Goal: Communication & Community: Answer question/provide support

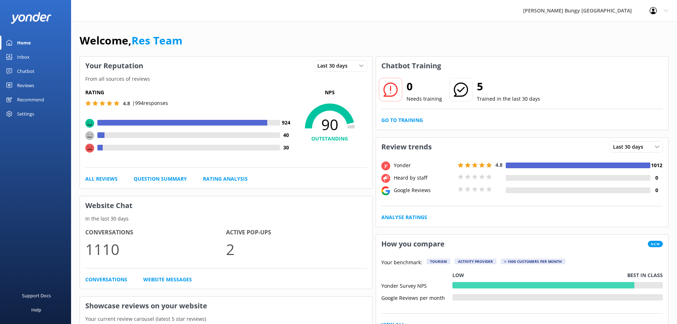
click at [23, 52] on div "Inbox" at bounding box center [23, 57] width 12 height 14
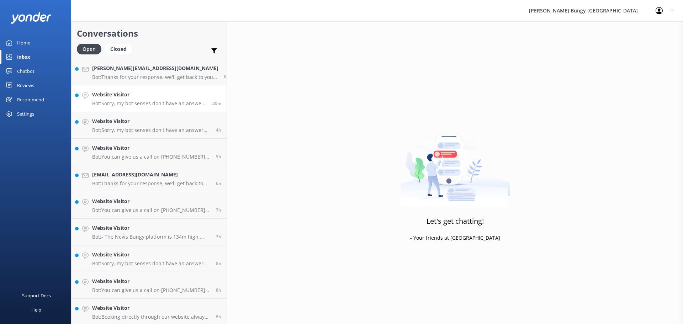
click at [142, 111] on link "Website Visitor Bot: Sorry, my bot senses don't have an answer for that, please…" at bounding box center [148, 98] width 155 height 27
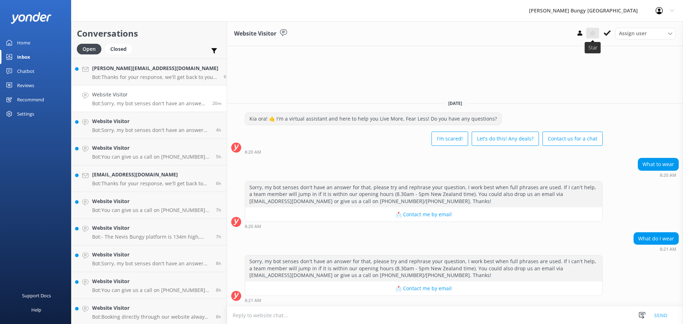
drag, startPoint x: 611, startPoint y: 35, endPoint x: 598, endPoint y: 35, distance: 13.2
click at [611, 35] on button at bounding box center [607, 33] width 13 height 11
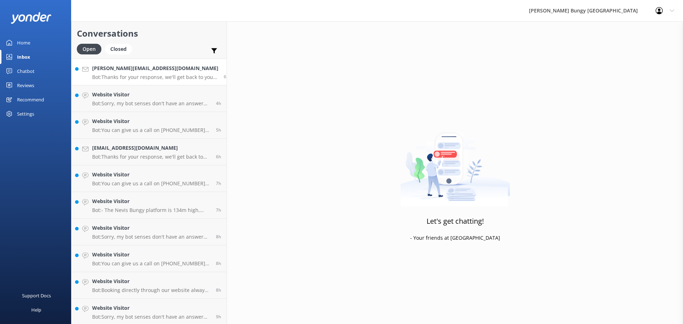
click at [165, 72] on h4 "[PERSON_NAME][EMAIL_ADDRESS][DOMAIN_NAME]" at bounding box center [155, 68] width 126 height 8
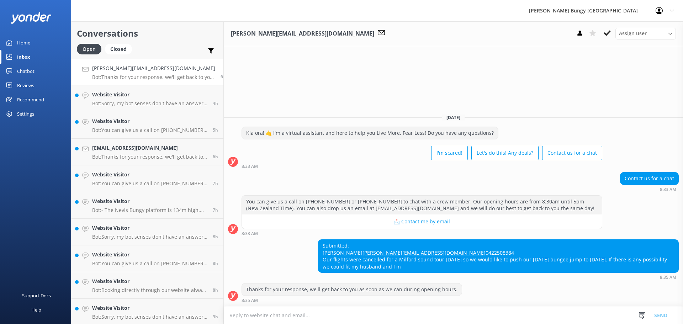
click at [501, 312] on textarea at bounding box center [453, 314] width 459 height 17
click at [606, 31] on icon at bounding box center [606, 33] width 7 height 7
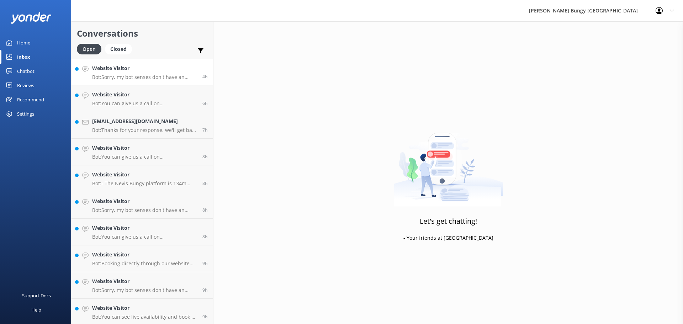
click at [154, 65] on h4 "Website Visitor" at bounding box center [144, 68] width 105 height 8
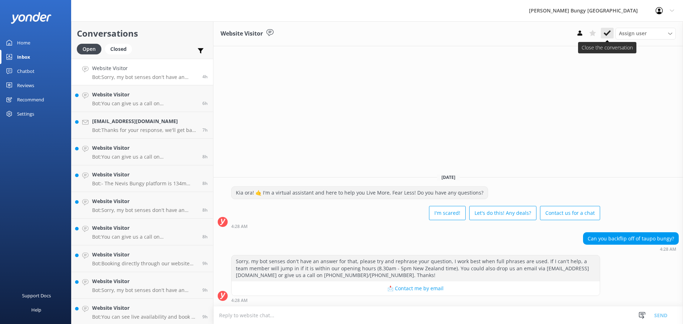
click at [606, 33] on icon at bounding box center [606, 33] width 7 height 7
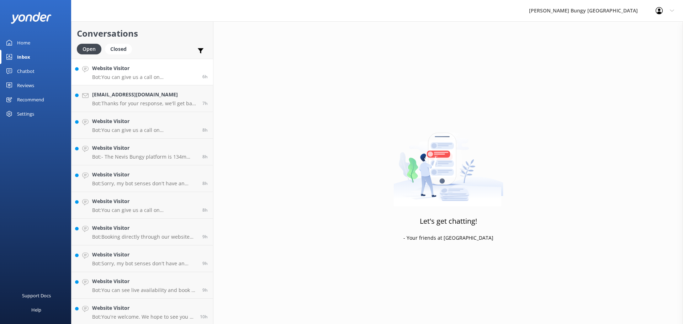
click at [161, 76] on p "Bot: You can give us a call on 0800 286 4958 or +64 3 450 1300 to chat with a c…" at bounding box center [144, 77] width 105 height 6
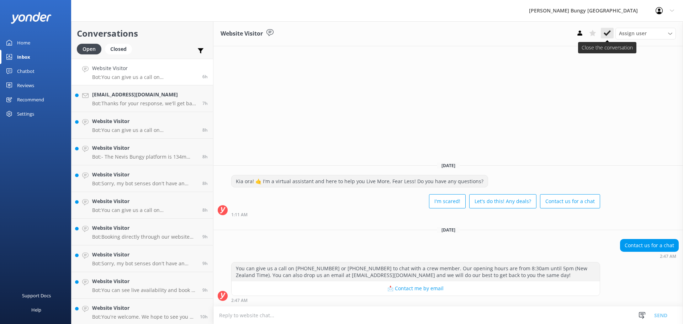
click at [607, 32] on icon at bounding box center [606, 33] width 7 height 7
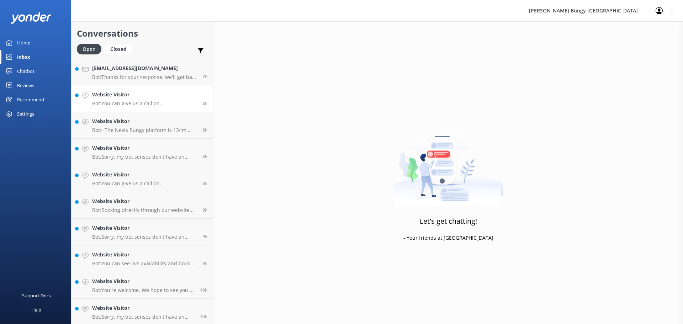
click at [142, 105] on p "Bot: You can give us a call on 0800 286 4958 or +64 3 450 1300 to chat with a c…" at bounding box center [144, 103] width 105 height 6
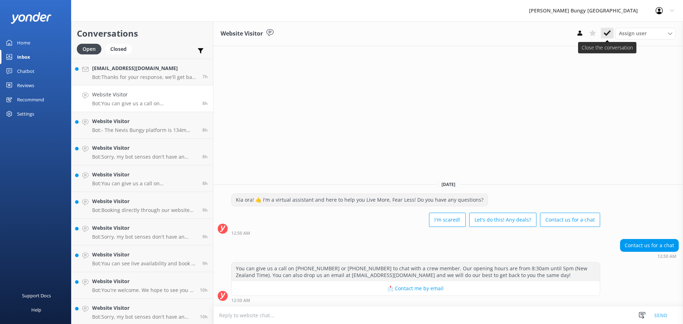
click at [604, 32] on icon at bounding box center [606, 33] width 7 height 7
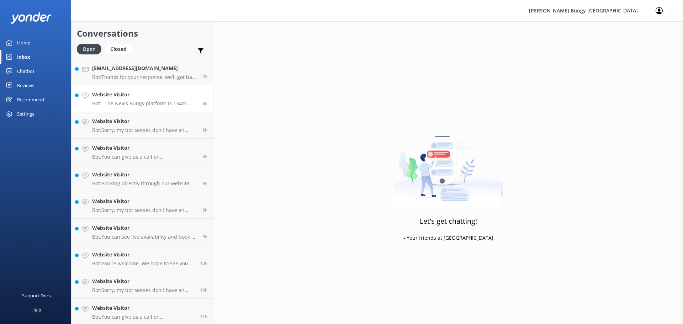
click at [164, 109] on link "Website Visitor Bot: - The Nevis Bungy platform is 134m high, making it the hig…" at bounding box center [142, 98] width 142 height 27
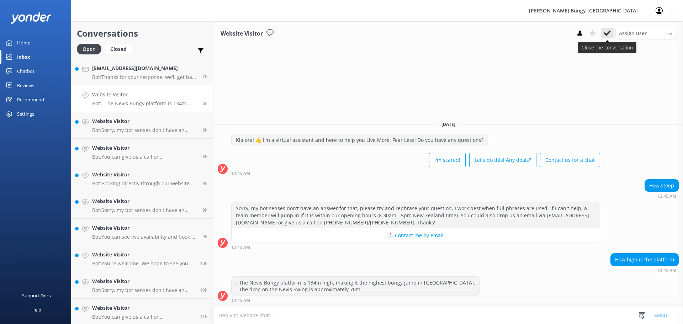
click at [609, 32] on use at bounding box center [606, 33] width 7 height 6
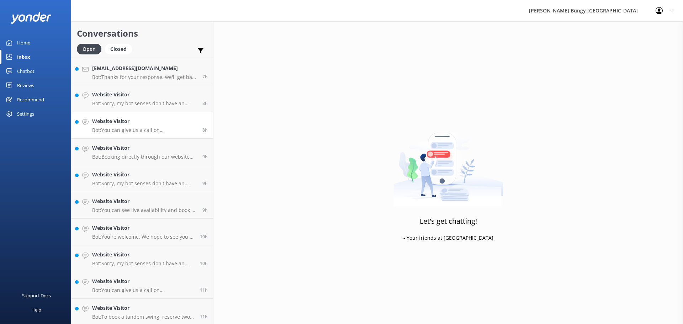
click at [148, 114] on link "Website Visitor Bot: You can give us a call on 0800 286 4958 or +64 3 450 1300 …" at bounding box center [142, 125] width 142 height 27
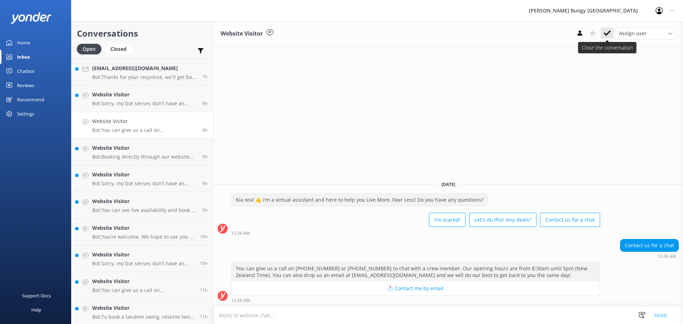
click at [612, 37] on button at bounding box center [607, 33] width 13 height 11
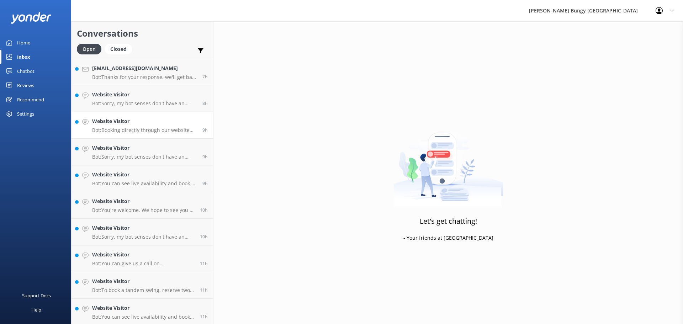
click at [163, 119] on h4 "Website Visitor" at bounding box center [144, 121] width 105 height 8
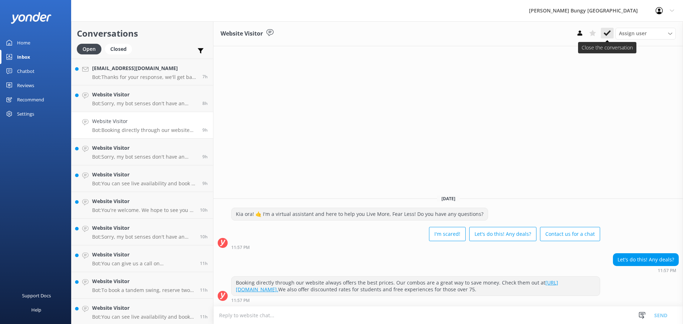
click at [601, 31] on button at bounding box center [607, 33] width 13 height 11
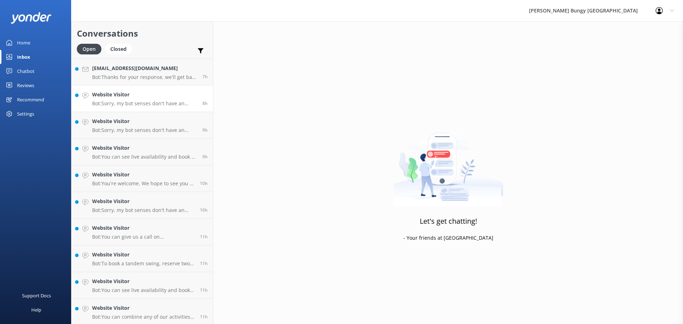
click at [124, 99] on div "Website Visitor Bot: Sorry, my bot senses don't have an answer for that, please…" at bounding box center [144, 99] width 105 height 16
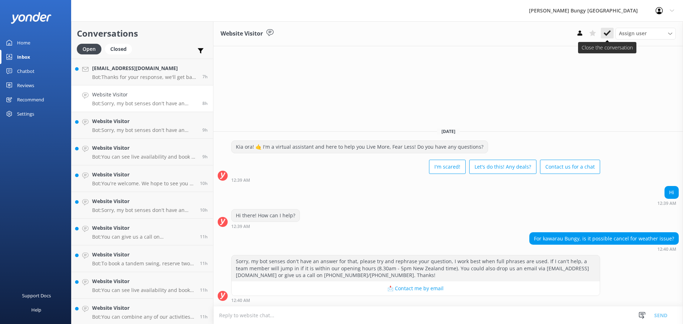
click at [608, 36] on icon at bounding box center [606, 33] width 7 height 7
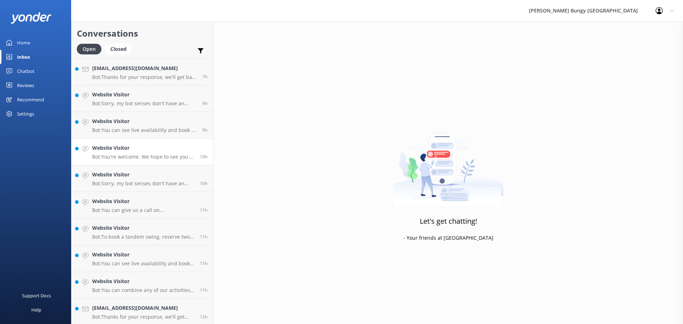
click at [179, 144] on h4 "Website Visitor" at bounding box center [143, 148] width 102 height 8
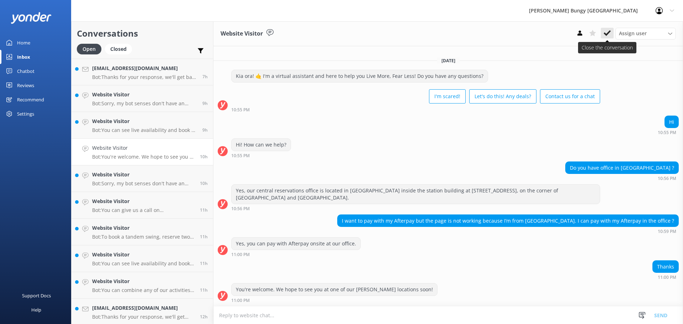
click at [609, 31] on use at bounding box center [606, 33] width 7 height 6
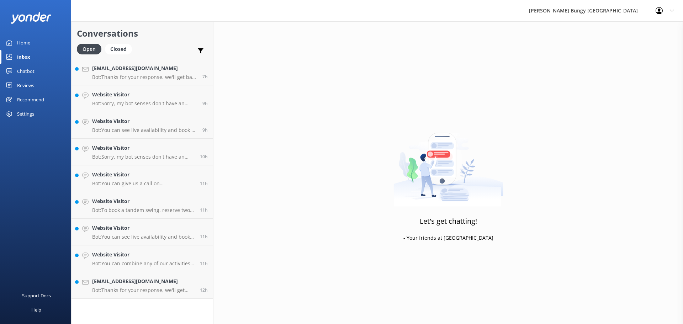
click at [107, 200] on h4 "Website Visitor" at bounding box center [143, 201] width 102 height 8
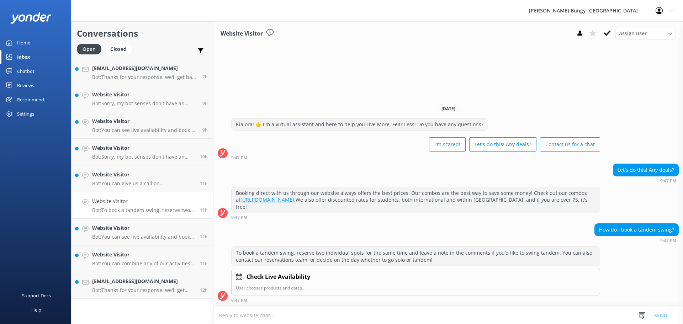
click at [608, 25] on div "Website Visitor Assign user Mike Voyce Michelle Gillard Tech Admin Dan Waugh Re…" at bounding box center [447, 33] width 469 height 25
click at [607, 28] on button at bounding box center [607, 33] width 13 height 11
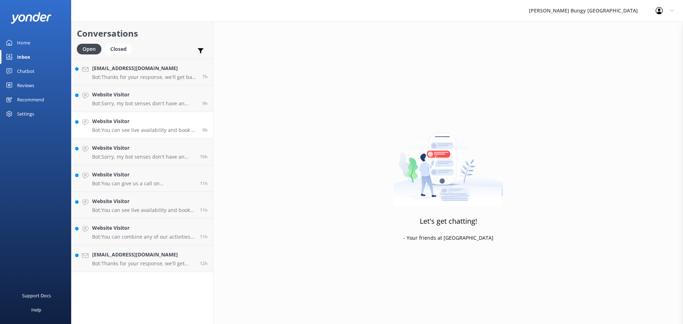
click at [161, 137] on link "Website Visitor Bot: You can see live availability and book all of our experien…" at bounding box center [142, 125] width 142 height 27
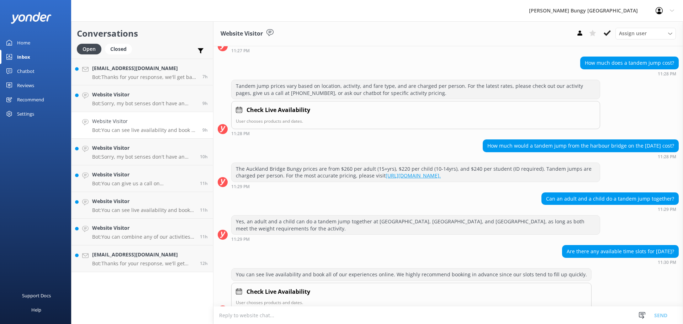
scroll to position [121, 0]
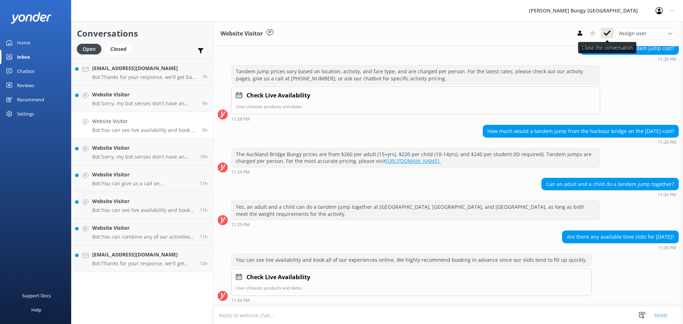
click at [606, 31] on icon at bounding box center [606, 33] width 7 height 7
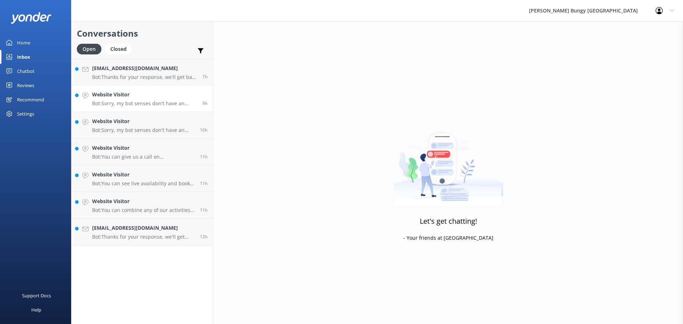
click at [157, 90] on link "Website Visitor Bot: Sorry, my bot senses don't have an answer for that, please…" at bounding box center [142, 98] width 142 height 27
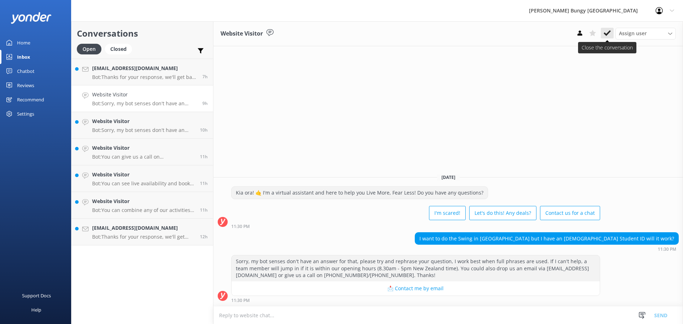
click at [608, 35] on icon at bounding box center [606, 33] width 7 height 7
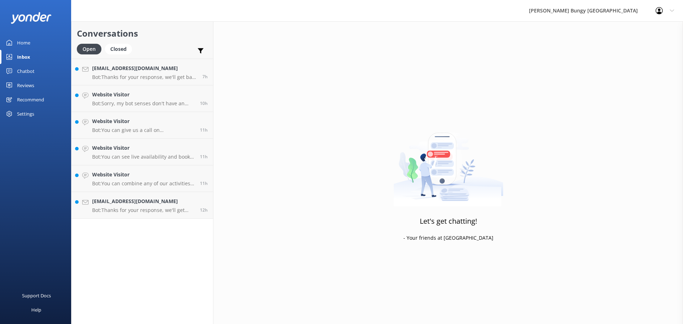
click at [146, 113] on link "Website Visitor Bot: You can give us a call on 0800 286 4958 or +64 3 450 1300 …" at bounding box center [142, 125] width 142 height 27
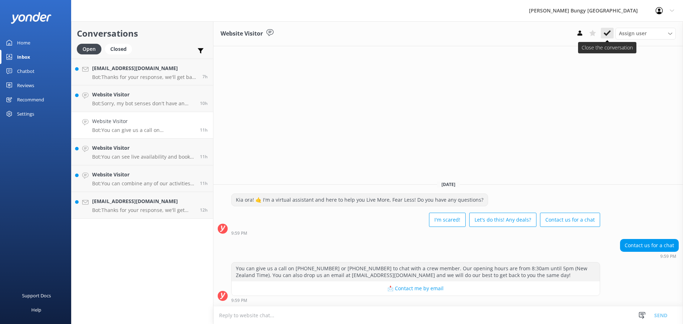
click at [604, 35] on icon at bounding box center [606, 33] width 7 height 7
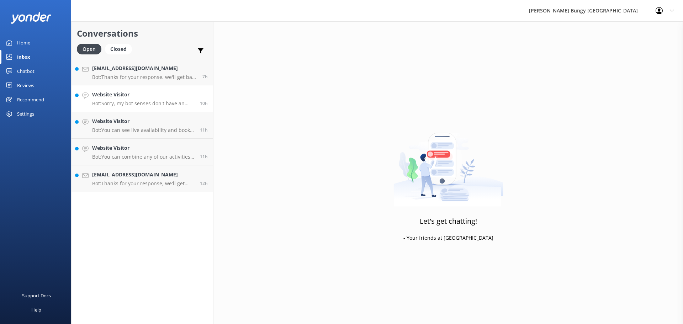
click at [96, 107] on link "Website Visitor Bot: Sorry, my bot senses don't have an answer for that, please…" at bounding box center [142, 98] width 142 height 27
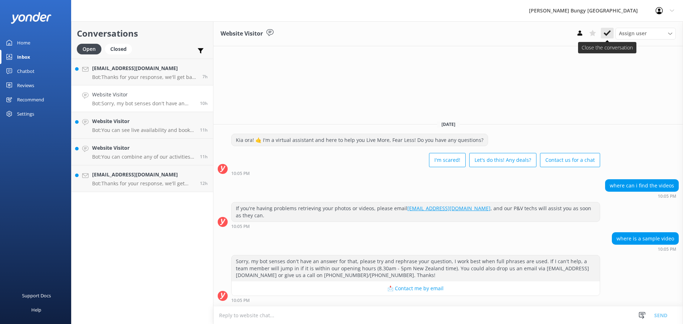
click at [613, 33] on button at bounding box center [607, 33] width 13 height 11
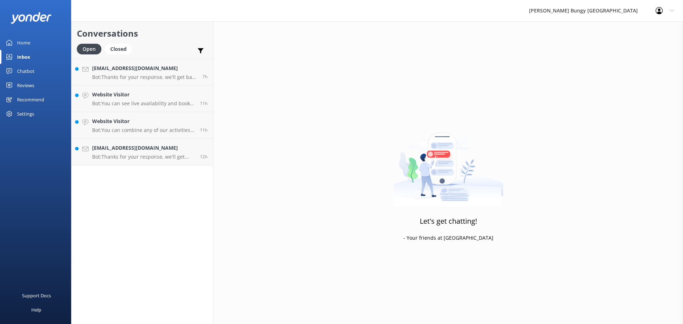
click at [150, 111] on link "Website Visitor Bot: You can see live availability and book all of our experien…" at bounding box center [142, 98] width 142 height 27
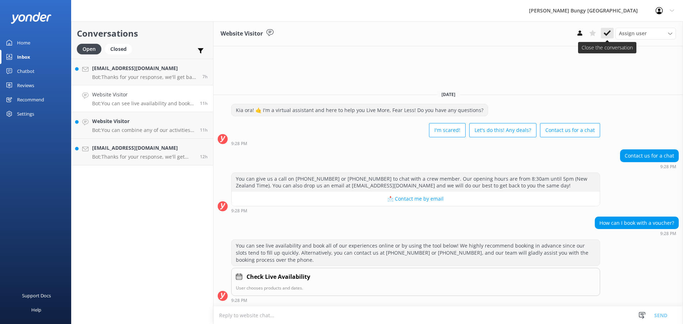
click at [611, 35] on button at bounding box center [607, 33] width 13 height 11
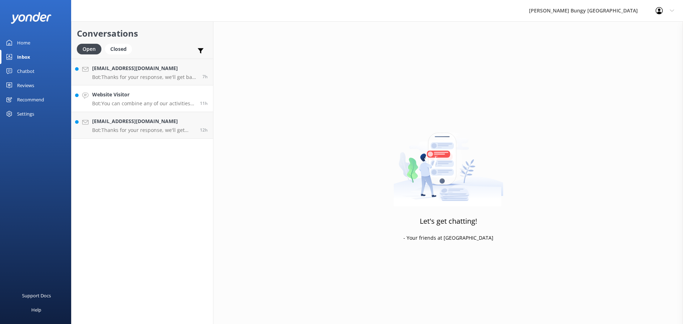
drag, startPoint x: 174, startPoint y: 101, endPoint x: 200, endPoint y: 86, distance: 29.8
click at [174, 100] on p "Bot: You can combine any of our activities, including the Auckland Bridge Bungy…" at bounding box center [143, 103] width 102 height 6
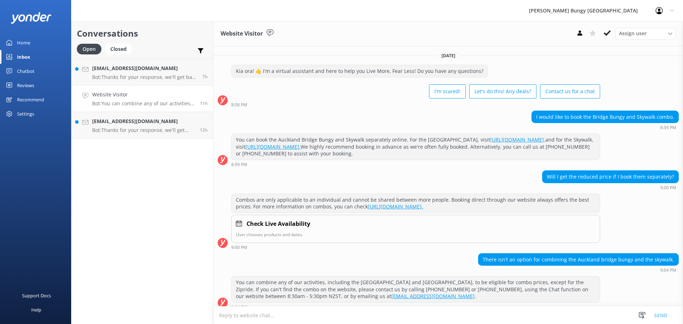
scroll to position [14, 0]
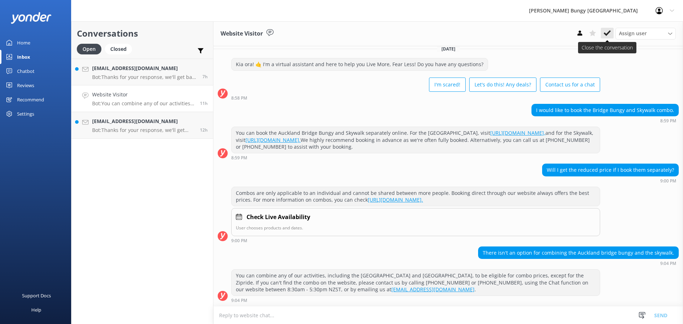
click at [607, 30] on icon at bounding box center [606, 33] width 7 height 7
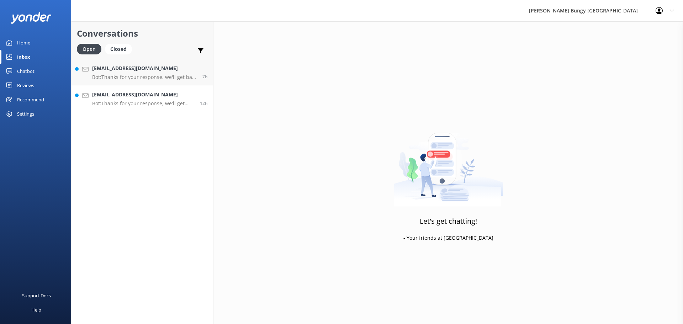
click at [121, 97] on h4 "mickeyjo@mbht.com.au" at bounding box center [143, 95] width 102 height 8
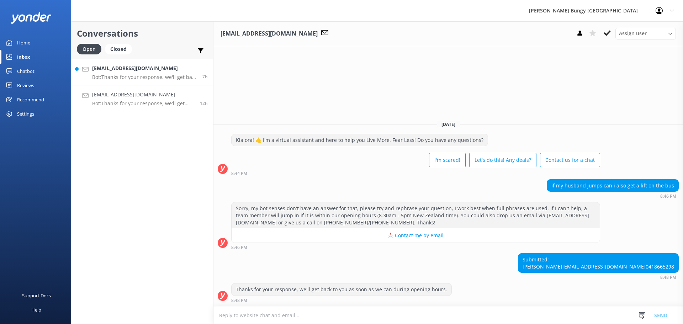
click at [120, 78] on p "Bot: Thanks for your response, we'll get back to you as soon as we can during o…" at bounding box center [144, 77] width 105 height 6
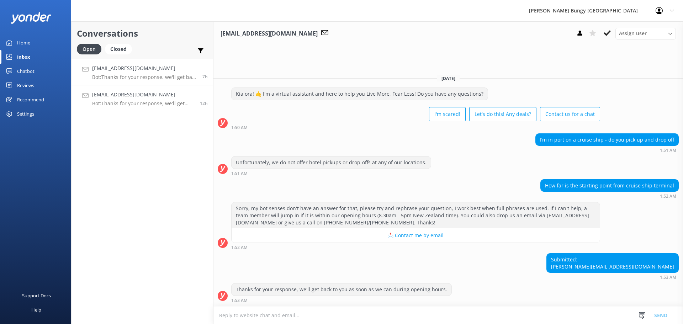
click at [116, 103] on p "Bot: Thanks for your response, we'll get back to you as soon as we can during o…" at bounding box center [143, 103] width 102 height 6
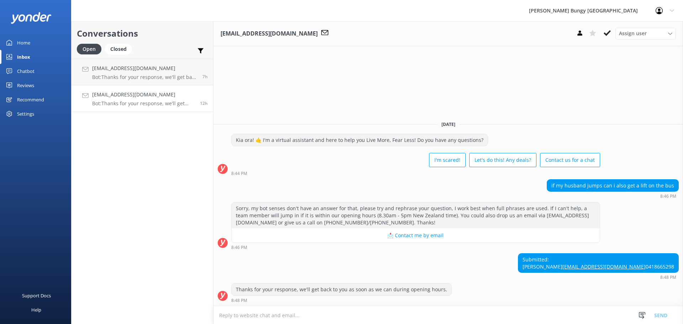
click at [290, 314] on textarea at bounding box center [447, 314] width 469 height 17
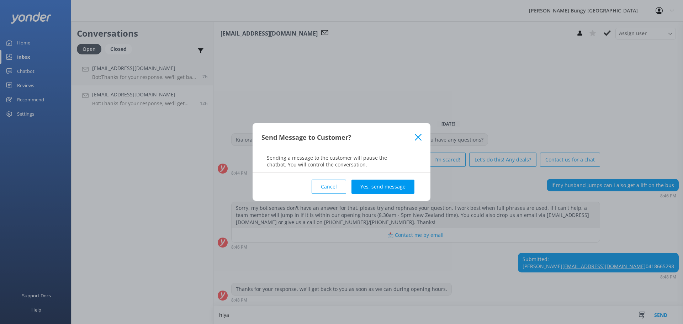
type textarea "hiya"
click at [364, 194] on div "Cancel Yes, send message" at bounding box center [341, 186] width 160 height 28
click at [365, 192] on button "Yes, send message" at bounding box center [382, 187] width 63 height 14
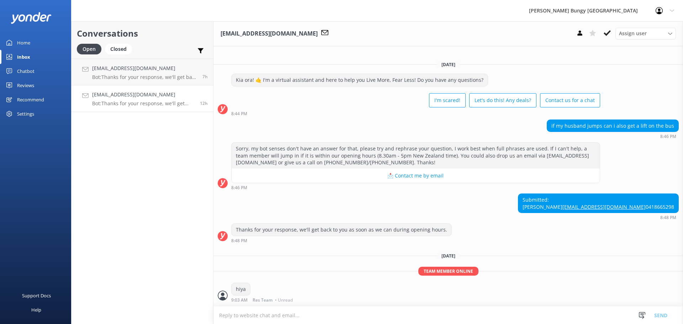
scroll to position [5, 0]
click at [333, 313] on textarea at bounding box center [447, 314] width 469 height 17
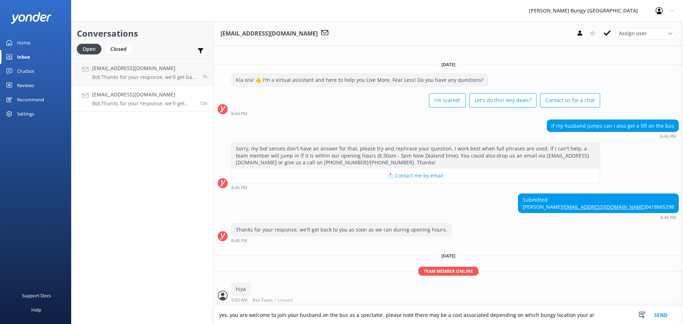
drag, startPoint x: 608, startPoint y: 315, endPoint x: 575, endPoint y: 315, distance: 33.1
click at [575, 315] on textarea "yes, you are welcome to join your husband on the bus as a spectator. please not…" at bounding box center [447, 315] width 469 height 18
type textarea "yes, you are welcome to join your husband on the bus as a spectator. please not…"
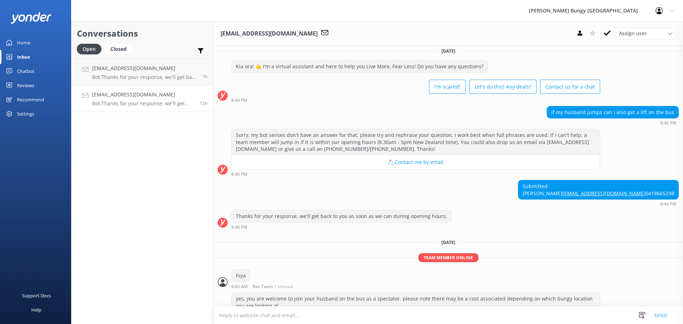
scroll to position [34, 0]
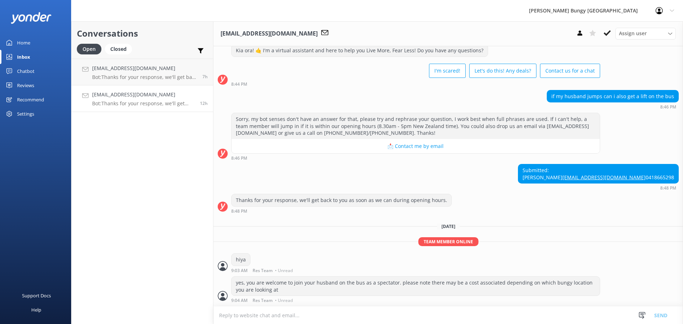
click at [138, 101] on p "Bot: Thanks for your response, we'll get back to you as soon as we can during o…" at bounding box center [143, 103] width 102 height 6
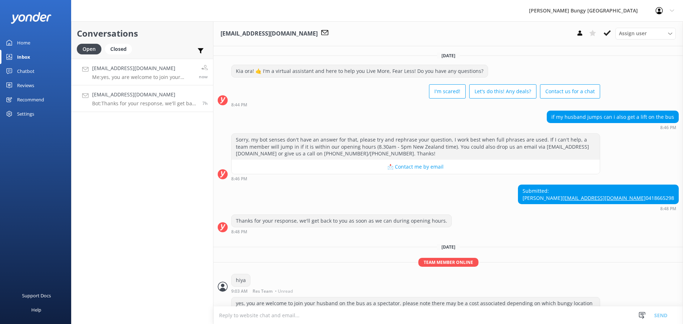
scroll to position [34, 0]
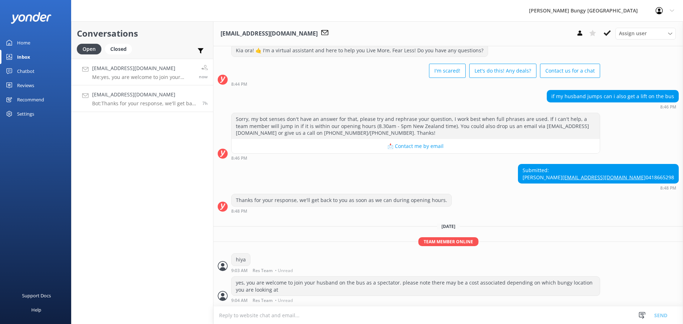
click at [146, 88] on link "Johncarole@outlook.com Bot: Thanks for your response, we'll get back to you as …" at bounding box center [142, 98] width 142 height 27
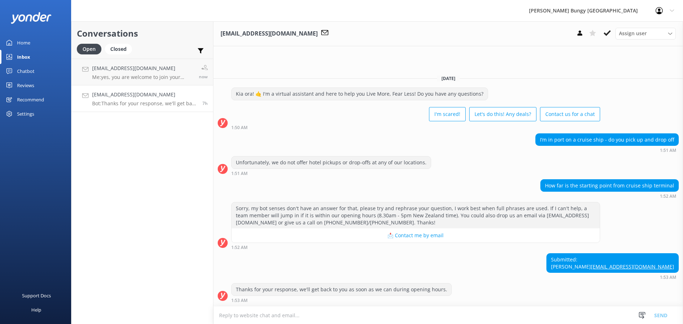
click at [401, 311] on textarea at bounding box center [447, 314] width 469 height 17
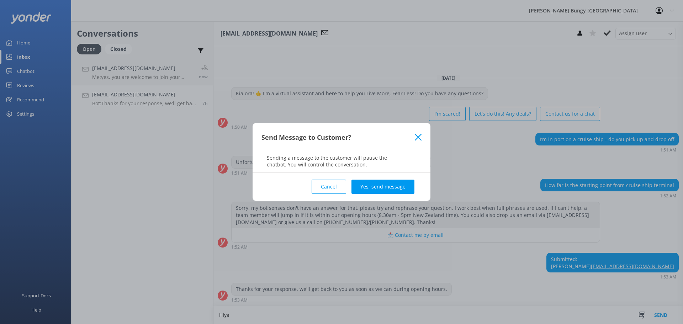
type textarea "HIya"
click at [381, 176] on div "Cancel Yes, send message" at bounding box center [341, 186] width 160 height 28
click at [375, 191] on button "Yes, send message" at bounding box center [382, 187] width 63 height 14
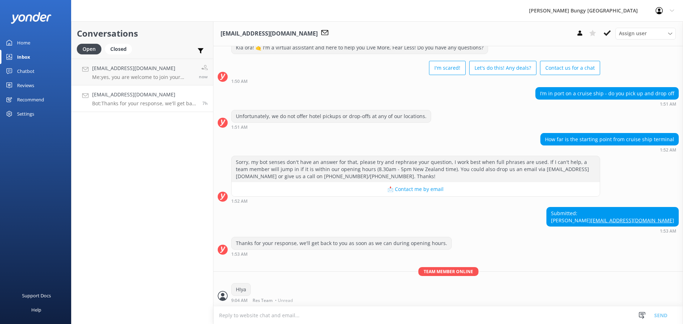
scroll to position [30, 0]
click at [420, 310] on textarea at bounding box center [447, 314] width 469 height 17
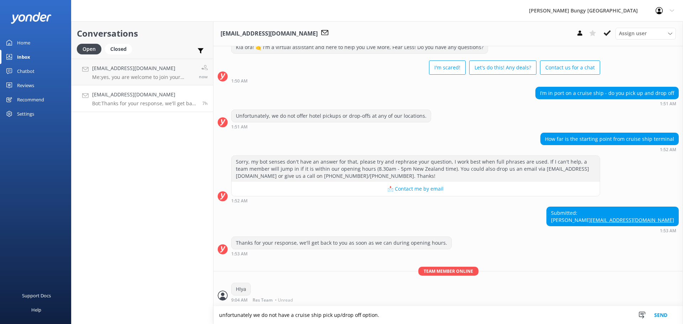
click at [416, 310] on textarea "unfortunately we do not have a cruise ship pick up/drop off option." at bounding box center [447, 315] width 469 height 18
drag, startPoint x: 496, startPoint y: 316, endPoint x: 480, endPoint y: 315, distance: 15.4
click at [480, 315] on textarea "unfortunately we do not have a cruise ship pick up/drop off option. for the Auc…" at bounding box center [447, 315] width 469 height 18
click at [480, 310] on textarea "unfortunately we do not have a cruise ship pick up/drop off option. for the Auc…" at bounding box center [447, 315] width 469 height 18
type textarea "unfortunately we do not have a cruise ship pick up/drop off option. for the Auc…"
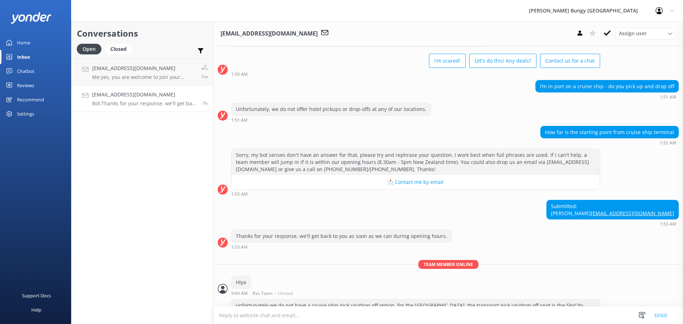
scroll to position [60, 0]
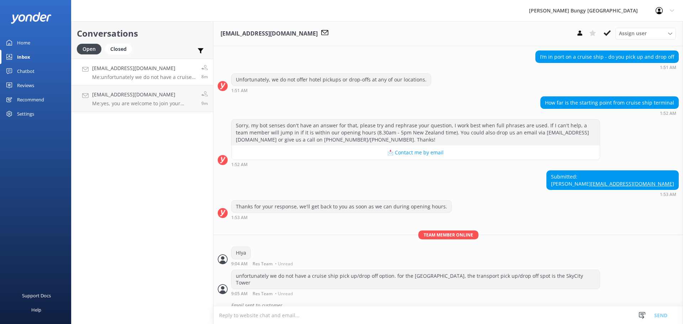
scroll to position [76, 0]
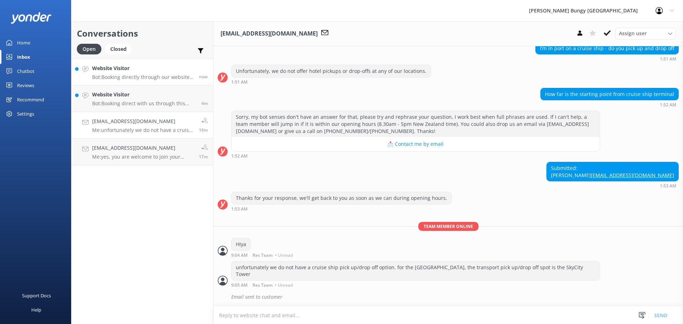
click at [122, 80] on link "Website Visitor Bot: Booking directly through our website always offers the bes…" at bounding box center [142, 72] width 142 height 27
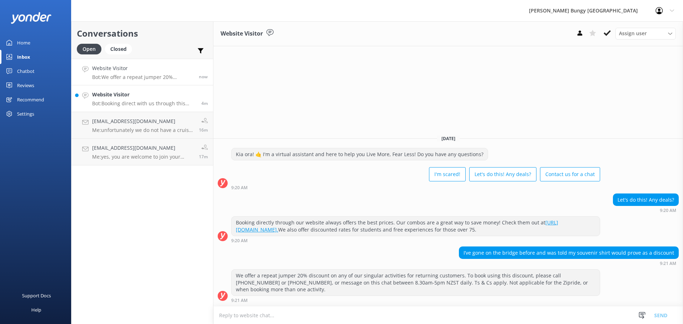
click at [138, 102] on p "Bot: Booking direct with us through this website always offers the best prices.…" at bounding box center [144, 103] width 104 height 6
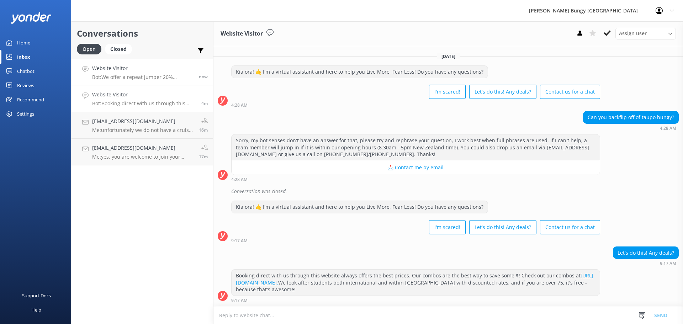
click at [142, 75] on p "Bot: We offer a repeat jumper 20% discount on any of our singular activities fo…" at bounding box center [142, 77] width 101 height 6
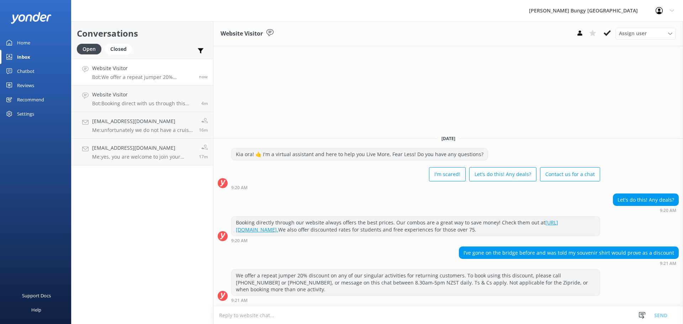
click at [497, 309] on textarea at bounding box center [447, 314] width 469 height 17
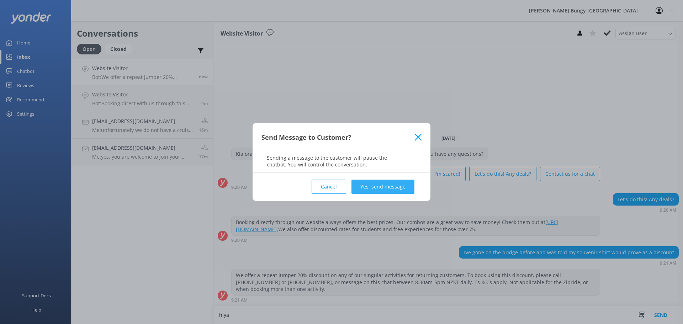
type textarea "hiya"
click at [393, 185] on button "Yes, send message" at bounding box center [382, 187] width 63 height 14
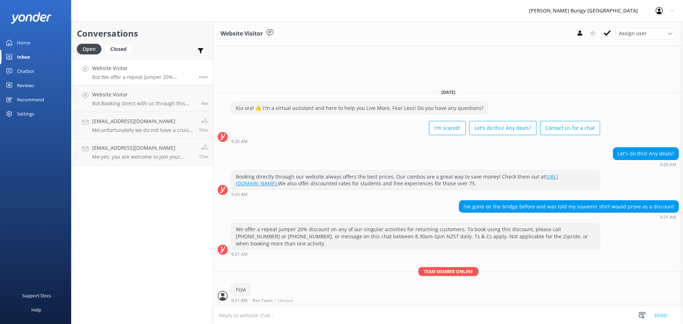
click at [433, 320] on textarea at bounding box center [447, 314] width 469 height 17
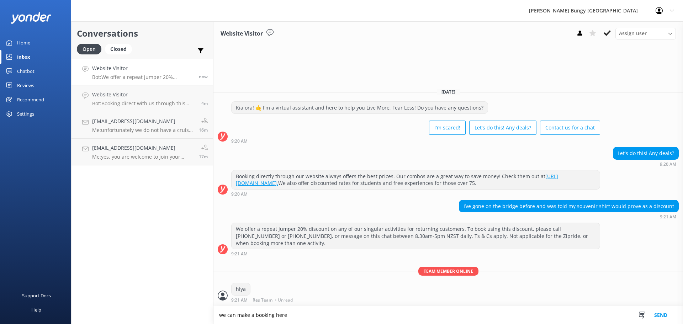
type textarea "we can make a booking here"
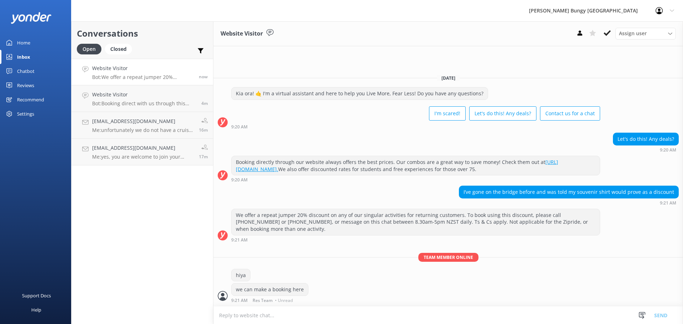
click at [428, 316] on textarea at bounding box center [447, 314] width 469 height 17
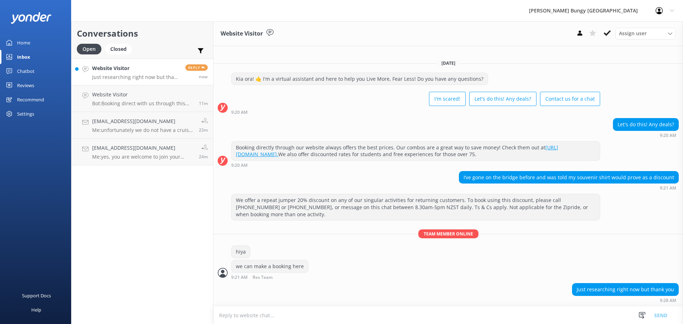
click at [182, 78] on div "Reply now" at bounding box center [194, 71] width 28 height 15
click at [581, 309] on textarea at bounding box center [447, 314] width 469 height 17
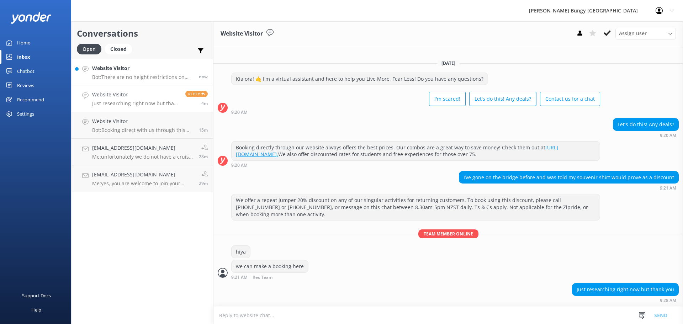
click at [84, 78] on link "Website Visitor Bot: There are no height restrictions on bungy jumping or swing…" at bounding box center [142, 72] width 142 height 27
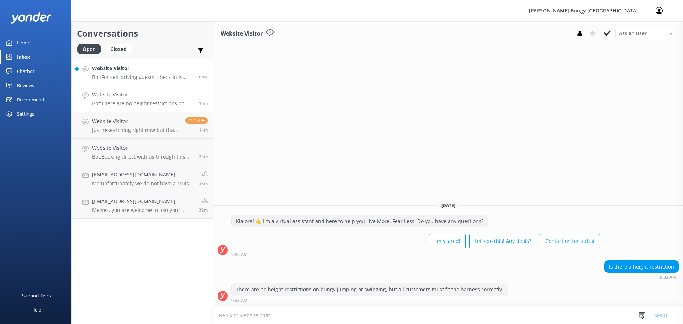
click at [114, 67] on h4 "Website Visitor" at bounding box center [142, 68] width 101 height 8
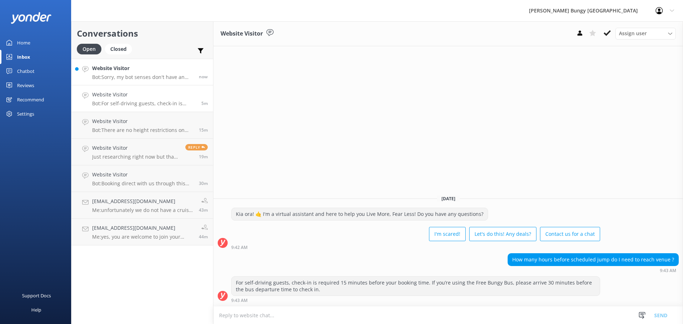
click at [113, 68] on h4 "Website Visitor" at bounding box center [142, 68] width 101 height 8
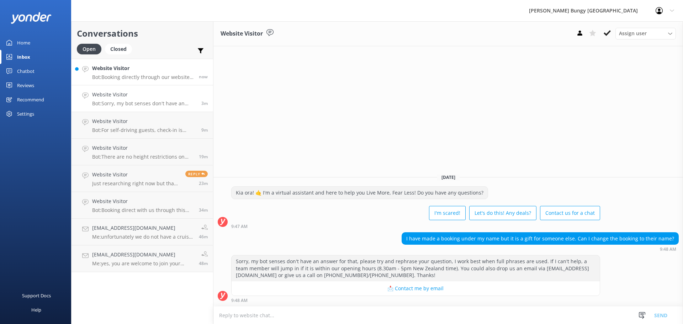
click at [143, 62] on link "Website Visitor Bot: Booking directly through our website always offers the bes…" at bounding box center [142, 72] width 142 height 27
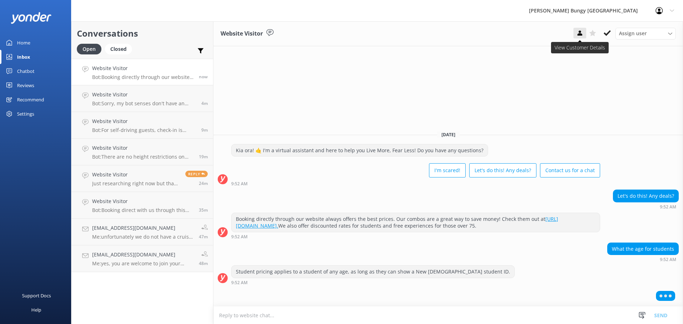
click at [585, 31] on button at bounding box center [579, 33] width 13 height 11
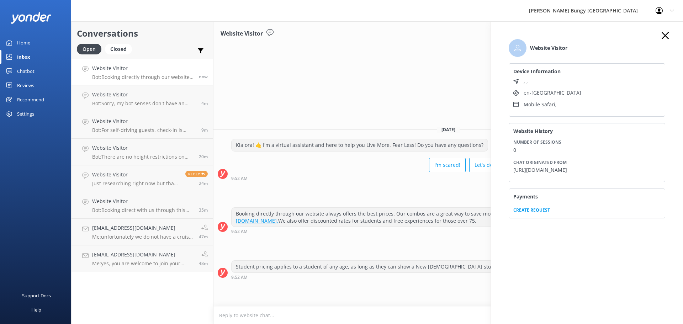
click at [662, 36] on icon "button" at bounding box center [664, 35] width 7 height 7
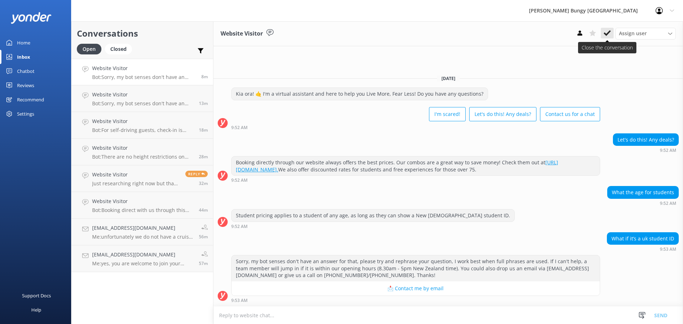
click at [608, 28] on button at bounding box center [607, 33] width 13 height 11
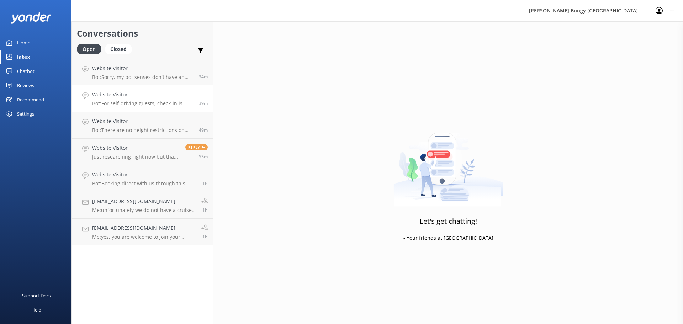
click at [131, 102] on p "Bot: For self-driving guests, check-in is required 15 minutes before your booki…" at bounding box center [142, 103] width 101 height 6
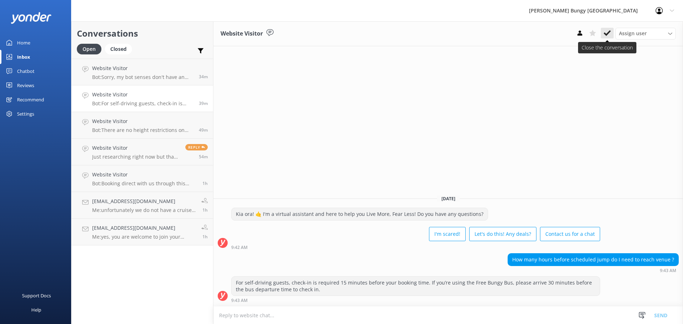
click at [612, 37] on button at bounding box center [607, 33] width 13 height 11
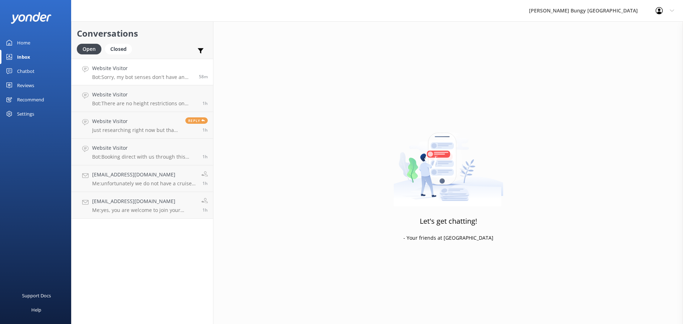
click at [139, 76] on p "Bot: Sorry, my bot senses don't have an answer for that, please try and rephras…" at bounding box center [142, 77] width 101 height 6
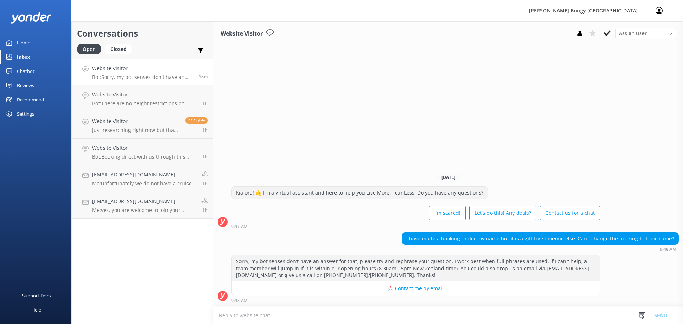
click at [552, 112] on div "Website Visitor Assign user Mike Voyce Michelle Gillard Tech Admin Dan Waugh Re…" at bounding box center [447, 172] width 469 height 303
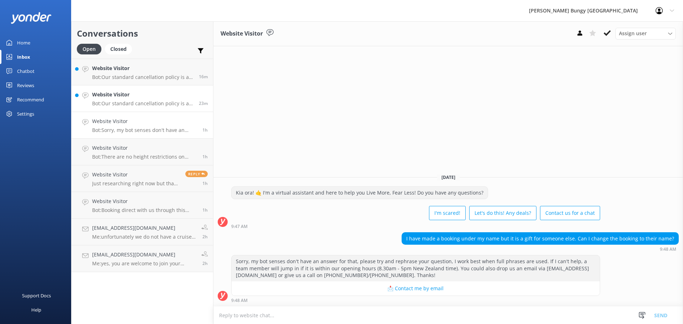
click at [128, 87] on link "Website Visitor Bot: Our standard cancellation policy is as follows: - Cancella…" at bounding box center [142, 98] width 142 height 27
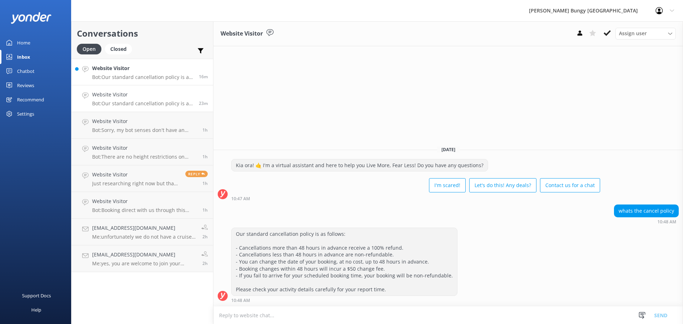
click at [158, 78] on p "Bot: Our standard cancellation policy is as follows: - Cancellations more than …" at bounding box center [142, 77] width 101 height 6
click at [604, 29] on button at bounding box center [607, 33] width 13 height 11
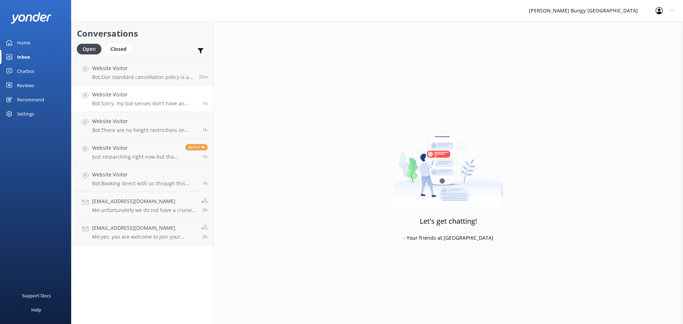
click at [191, 85] on link "Website Visitor Bot: Sorry, my bot senses don't have an answer for that, please…" at bounding box center [142, 98] width 142 height 27
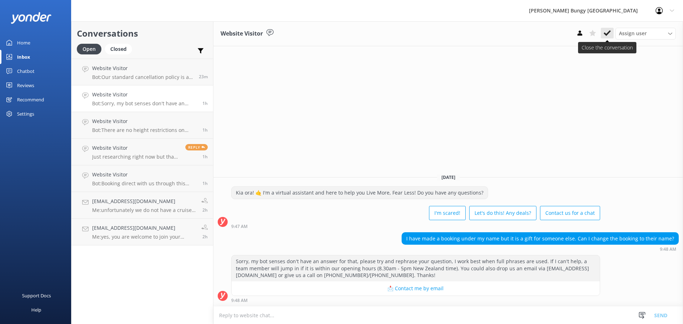
click at [608, 28] on button at bounding box center [607, 33] width 13 height 11
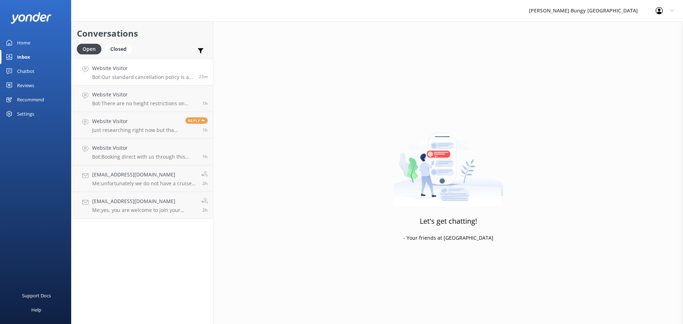
click at [169, 69] on h4 "Website Visitor" at bounding box center [142, 68] width 101 height 8
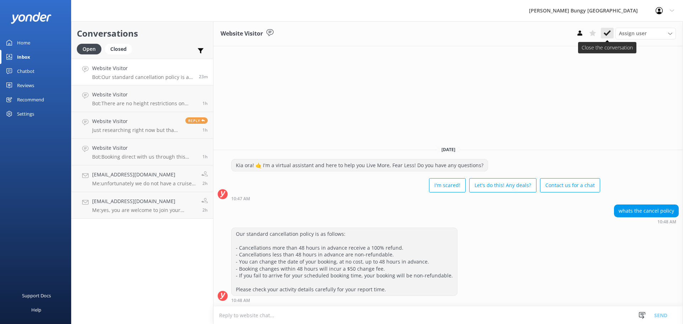
click at [606, 37] on icon at bounding box center [606, 33] width 7 height 7
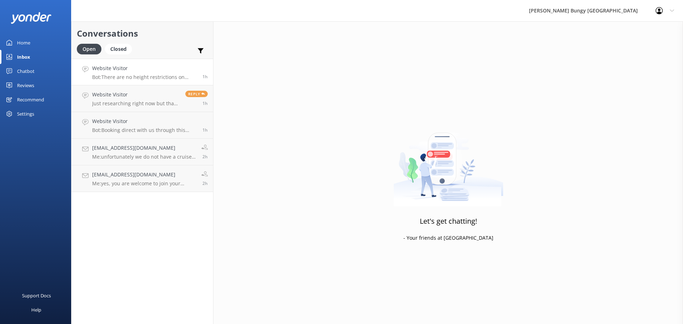
click at [107, 73] on div "Website Visitor Bot: There are no height restrictions on bungy jumping or swing…" at bounding box center [144, 71] width 105 height 15
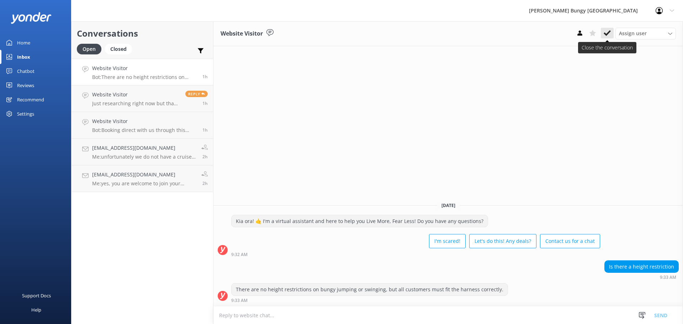
click at [603, 32] on button at bounding box center [607, 33] width 13 height 11
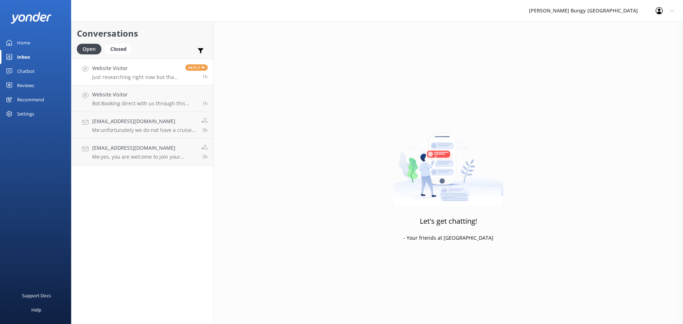
click at [126, 72] on h4 "Website Visitor" at bounding box center [136, 68] width 88 height 8
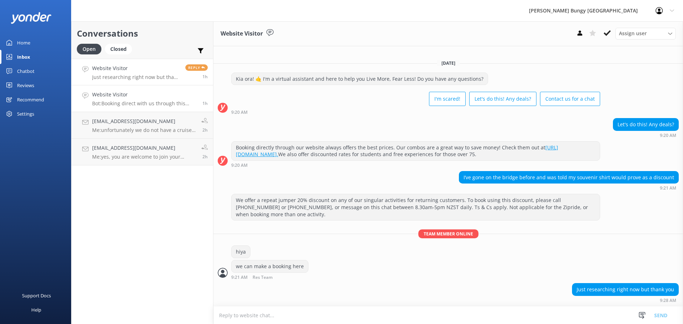
click at [130, 93] on h4 "Website Visitor" at bounding box center [144, 95] width 105 height 8
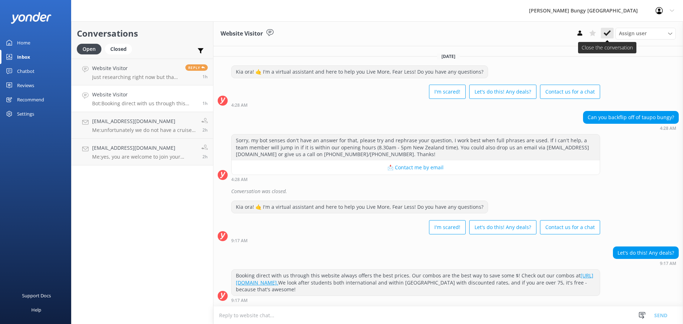
click at [612, 38] on button at bounding box center [607, 33] width 13 height 11
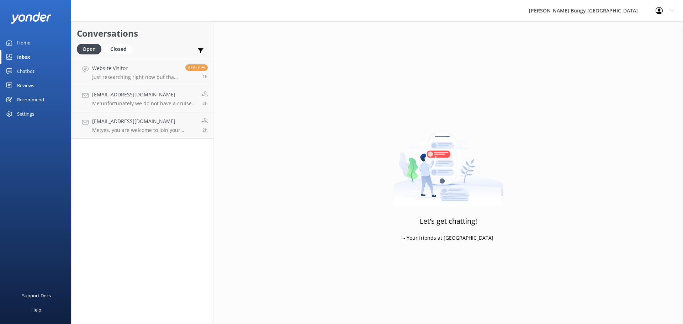
click at [129, 132] on p "Me: yes, you are welcome to join your husband on the bus as a spectator. please…" at bounding box center [144, 130] width 104 height 6
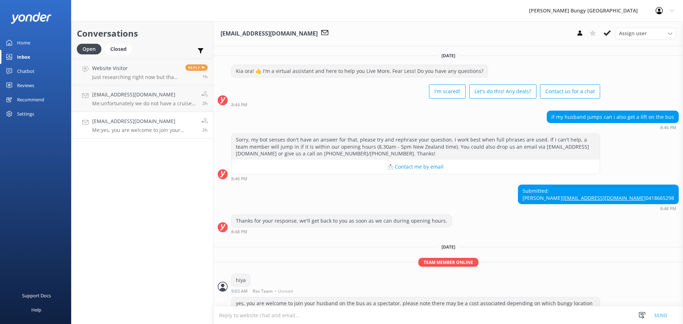
scroll to position [50, 0]
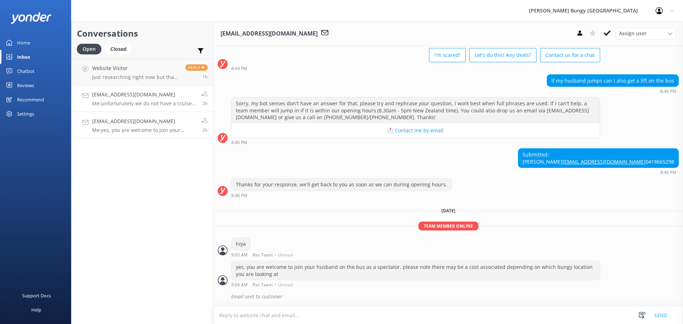
click at [138, 101] on p "Me: unfortunately we do not have a cruise ship pick up/drop off option. for the…" at bounding box center [144, 103] width 104 height 6
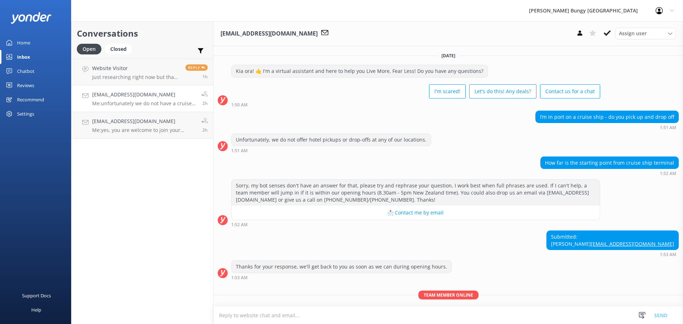
scroll to position [76, 0]
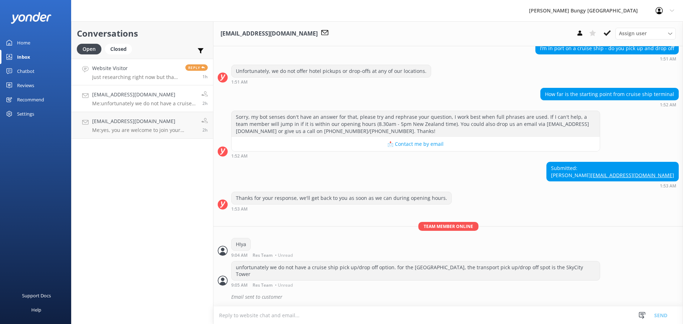
click at [144, 73] on div "Website Visitor Just researching right now but thank you" at bounding box center [136, 71] width 88 height 15
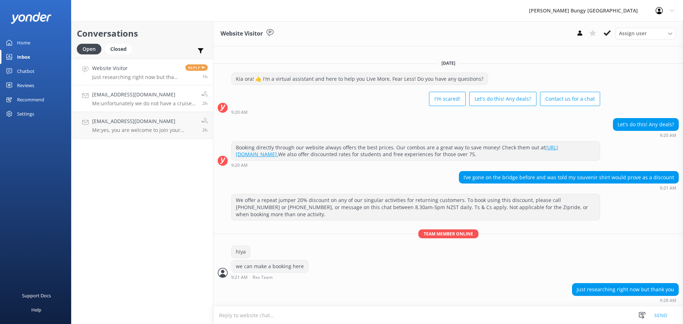
click at [146, 91] on h4 "Johncarole@outlook.com" at bounding box center [144, 95] width 104 height 8
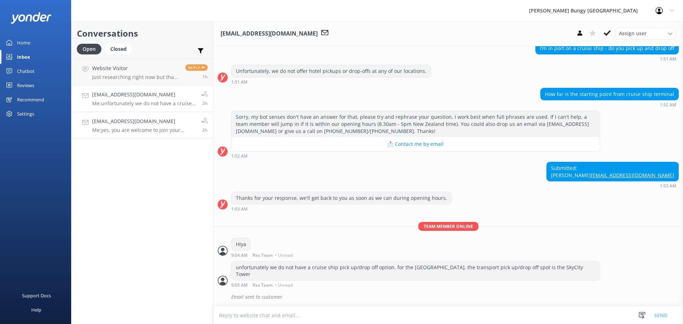
scroll to position [76, 0]
click at [148, 114] on link "mickeyjo@mbht.com.au Me: yes, you are welcome to join your husband on the bus a…" at bounding box center [142, 125] width 142 height 27
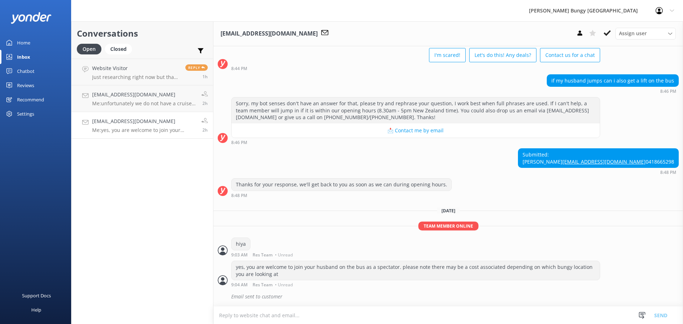
scroll to position [50, 0]
click at [604, 31] on icon at bounding box center [606, 33] width 7 height 7
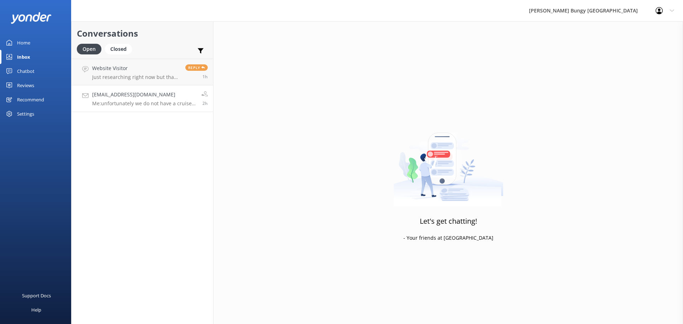
click at [191, 102] on p "Me: unfortunately we do not have a cruise ship pick up/drop off option. for the…" at bounding box center [144, 103] width 104 height 6
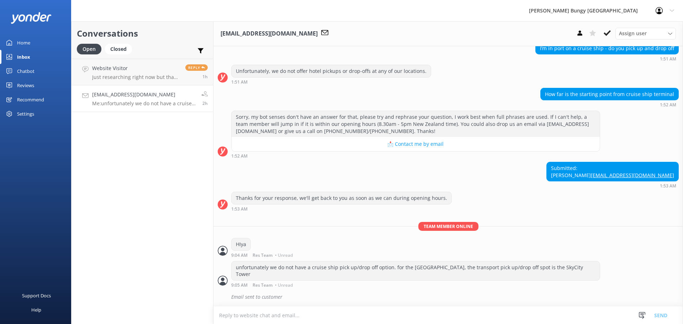
scroll to position [76, 0]
click at [610, 34] on icon at bounding box center [606, 33] width 7 height 7
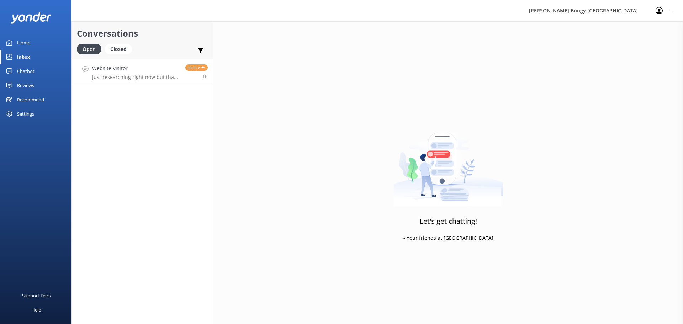
click at [187, 73] on div "Reply 1h" at bounding box center [194, 71] width 28 height 15
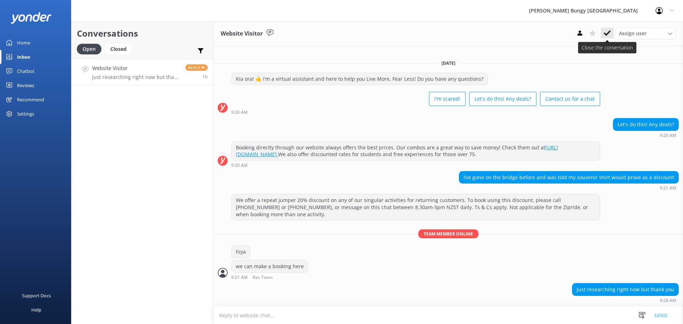
click at [607, 34] on use at bounding box center [606, 33] width 7 height 6
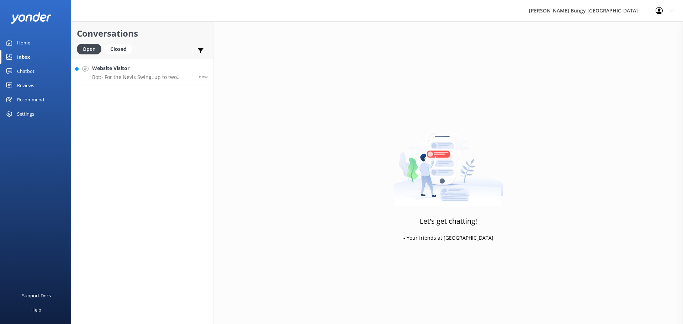
click at [157, 63] on link "Website Visitor Bot: - For the Nevis Swing, up to two people can participate to…" at bounding box center [142, 72] width 142 height 27
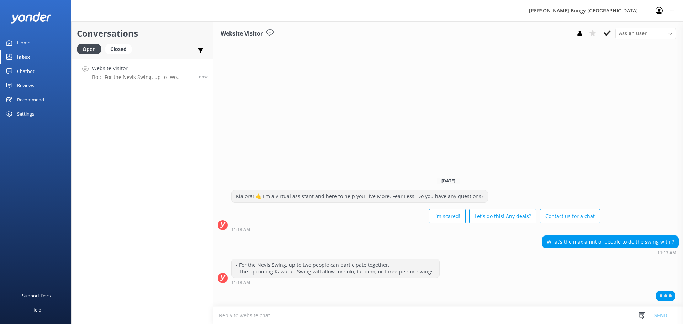
click at [504, 111] on div "Website Visitor Assign user Mike Voyce Michelle Gillard Tech Admin Dan Waugh Re…" at bounding box center [447, 172] width 469 height 303
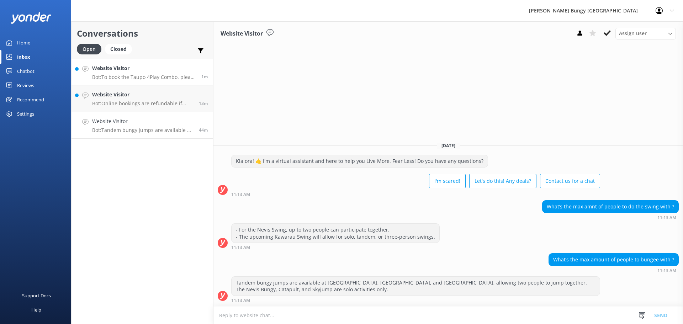
click at [165, 82] on link "Website Visitor Bot: To book the Taupo 4Play Combo, please give us a call at +6…" at bounding box center [142, 72] width 142 height 27
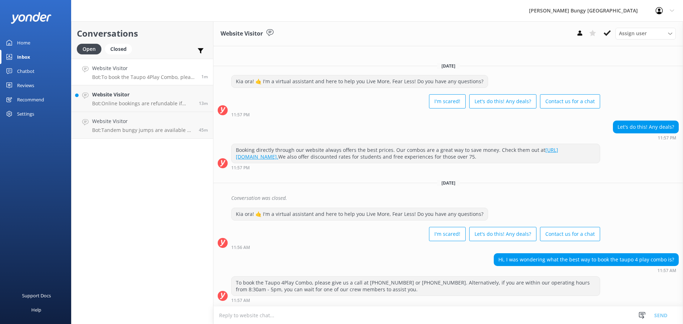
click at [103, 83] on link "Website Visitor Bot: To book the Taupo 4Play Combo, please give us a call at +6…" at bounding box center [142, 72] width 142 height 27
click at [105, 85] on link "Website Visitor Bot: Online bookings are refundable if cancelled more than 48 h…" at bounding box center [142, 98] width 142 height 27
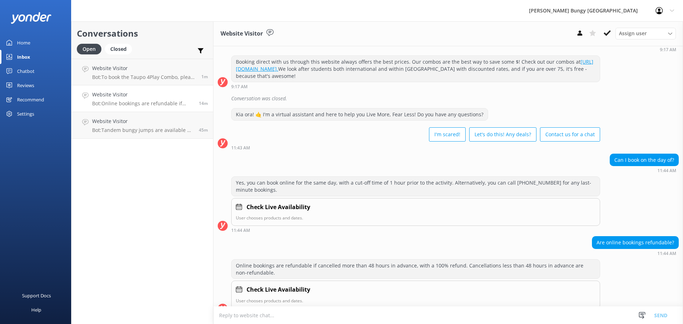
scroll to position [226, 0]
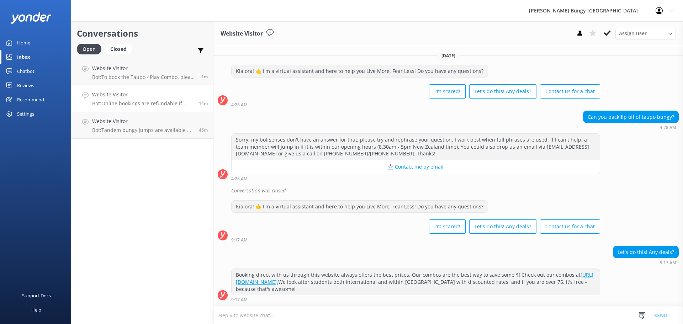
click at [145, 68] on h4 "Website Visitor" at bounding box center [144, 68] width 104 height 8
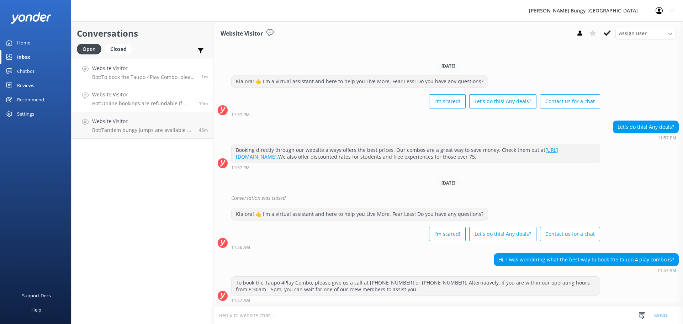
click at [136, 102] on p "Bot: Online bookings are refundable if cancelled more than 48 hours in advance,…" at bounding box center [142, 103] width 101 height 6
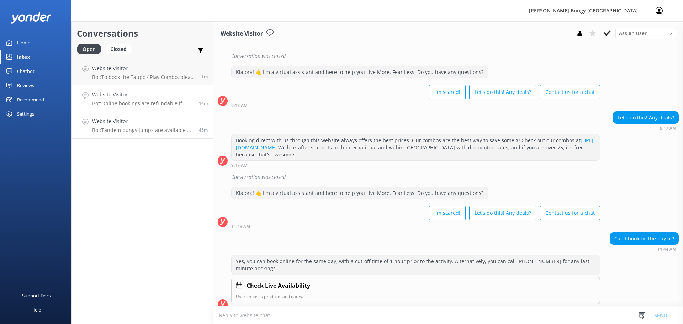
scroll to position [206, 0]
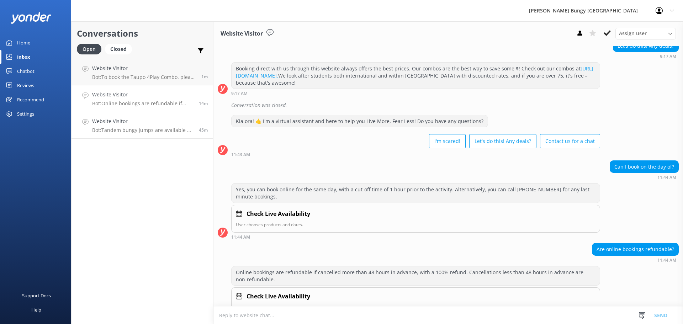
click at [130, 122] on h4 "Website Visitor" at bounding box center [142, 121] width 101 height 8
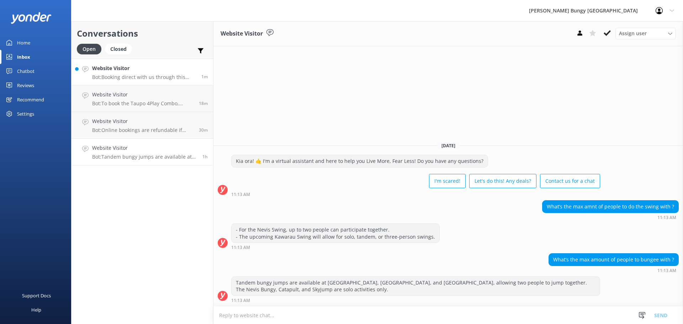
click at [123, 73] on div "Website Visitor Bot: Booking direct with us through this website always offers …" at bounding box center [144, 71] width 104 height 15
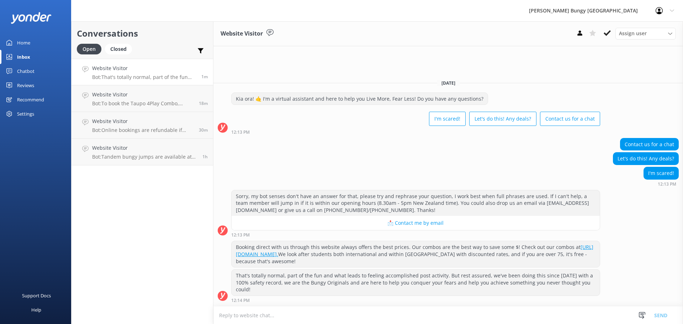
click at [530, 320] on textarea at bounding box center [447, 314] width 469 height 17
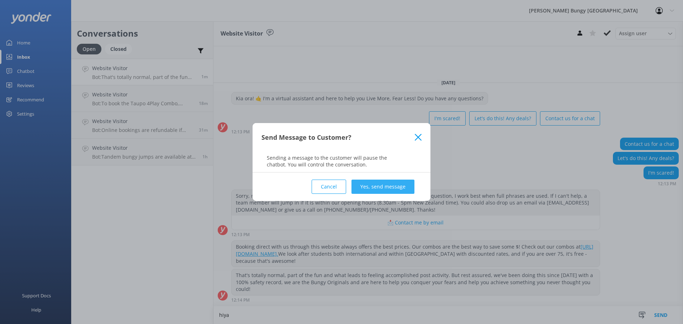
type textarea "hiya"
click at [395, 185] on button "Yes, send message" at bounding box center [382, 187] width 63 height 14
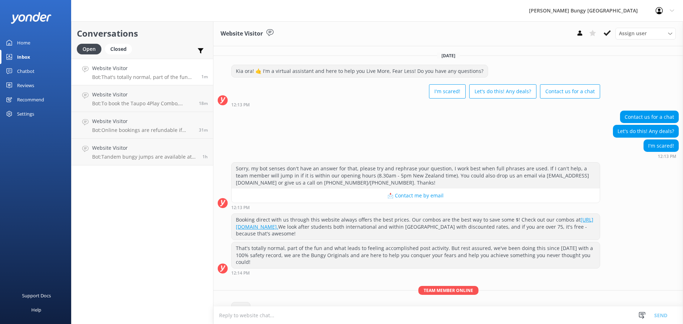
scroll to position [12, 0]
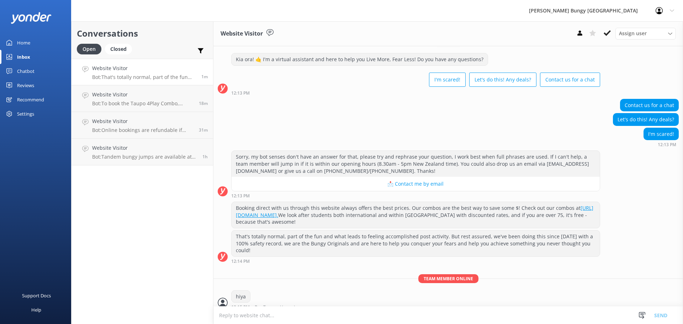
click at [391, 311] on textarea at bounding box center [447, 314] width 469 height 17
type textarea "how can we help?"
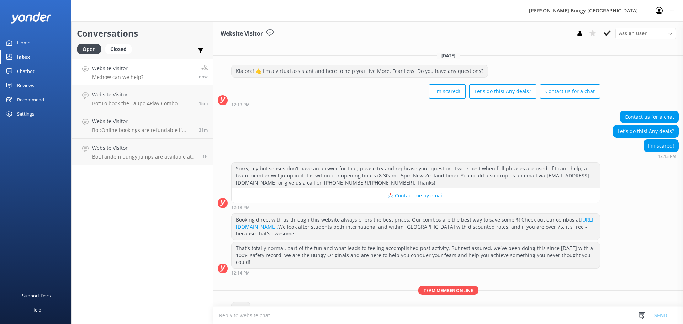
scroll to position [34, 0]
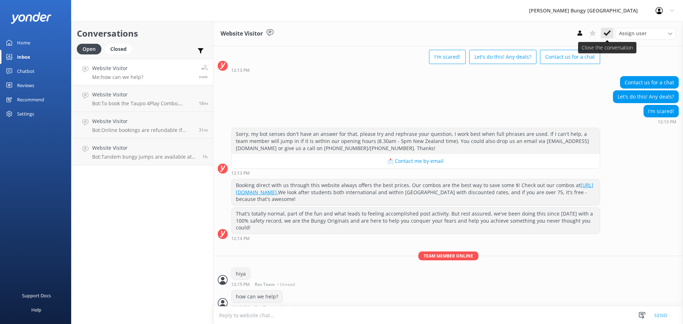
click at [608, 32] on icon at bounding box center [606, 33] width 7 height 7
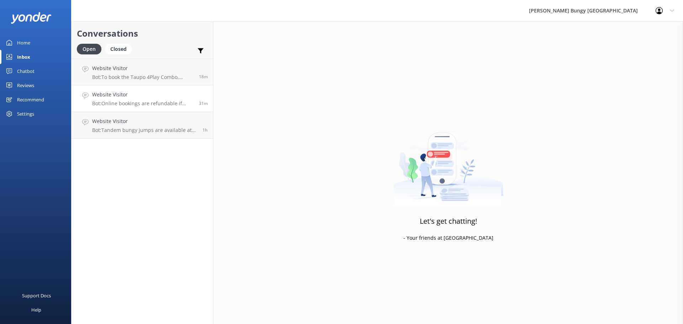
click at [187, 96] on h4 "Website Visitor" at bounding box center [142, 95] width 101 height 8
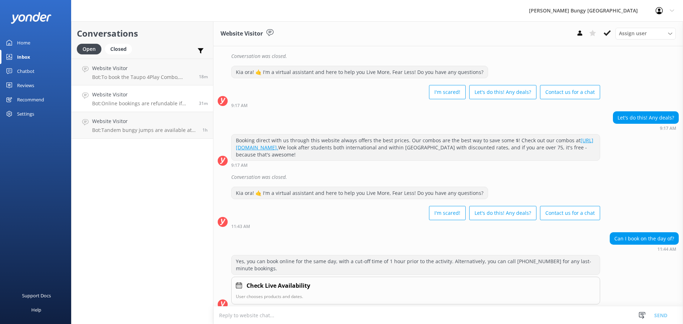
scroll to position [226, 0]
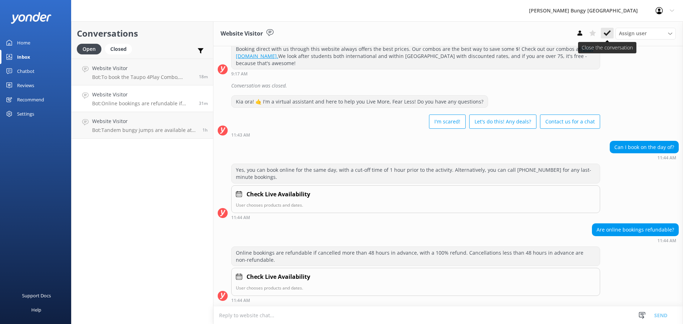
click at [612, 33] on button at bounding box center [607, 33] width 13 height 11
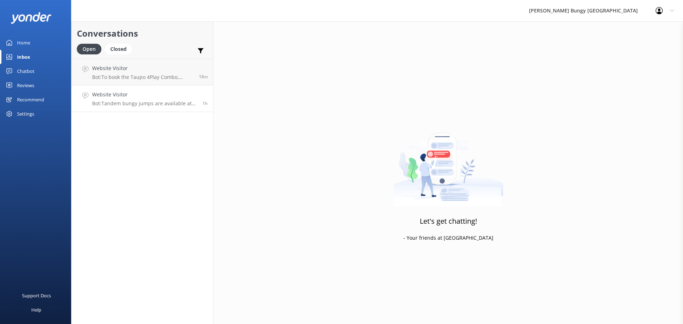
click at [140, 103] on p "Bot: Tandem bungy jumps are available at [GEOGRAPHIC_DATA], [GEOGRAPHIC_DATA], …" at bounding box center [144, 103] width 105 height 6
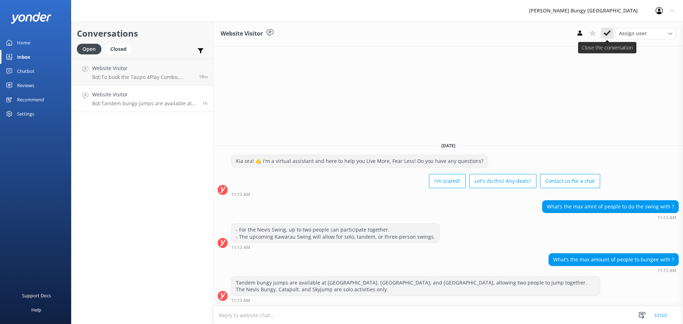
click at [607, 33] on button at bounding box center [607, 33] width 13 height 11
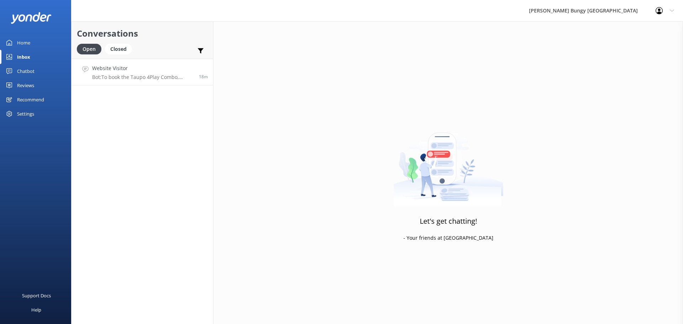
click at [123, 81] on link "Website Visitor Bot: To book the Taupo 4Play Combo, please give us a call at +6…" at bounding box center [142, 72] width 142 height 27
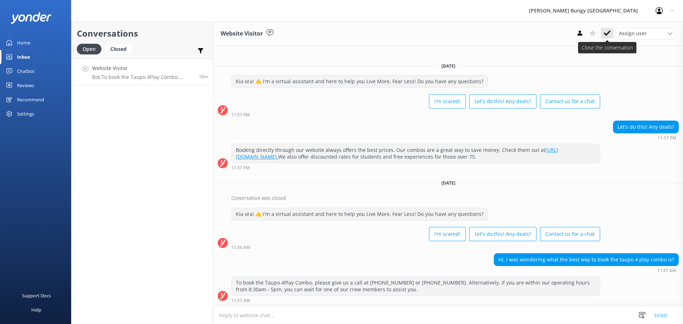
click at [608, 28] on button at bounding box center [607, 33] width 13 height 11
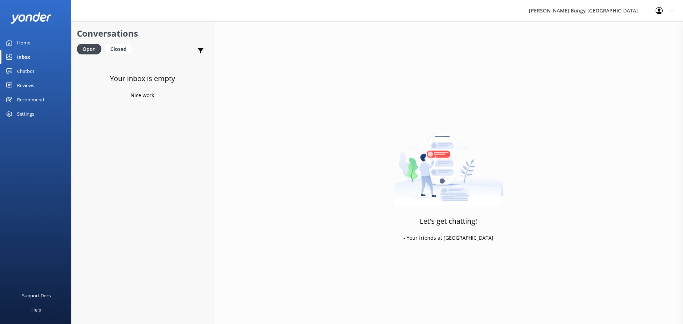
click at [185, 29] on h2 "Conversations" at bounding box center [142, 34] width 131 height 14
click at [114, 83] on link "Website Visitor Bot: You can give us a call on [PHONE_NUMBER] or [PHONE_NUMBER]…" at bounding box center [142, 72] width 142 height 27
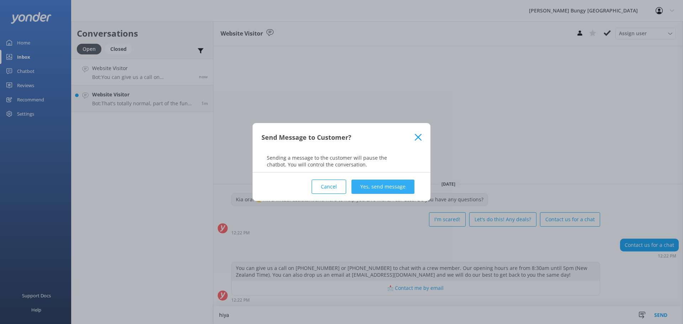
type textarea "hiya"
click at [386, 187] on button "Yes, send message" at bounding box center [382, 187] width 63 height 14
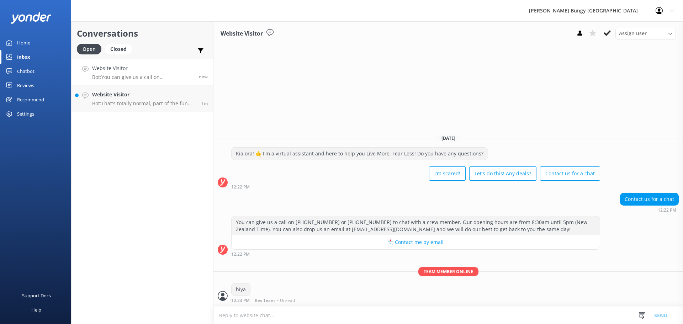
click at [362, 317] on textarea at bounding box center [447, 314] width 469 height 17
type textarea "how can we help?"
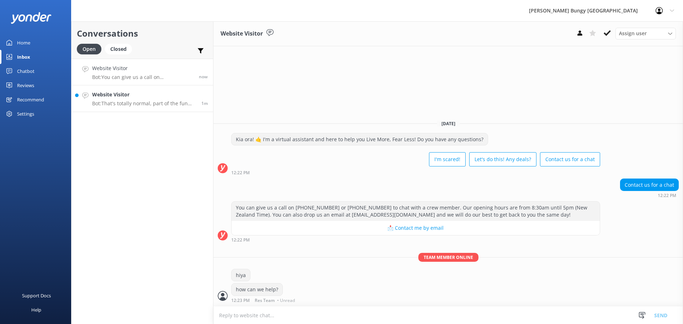
click at [172, 99] on div "Website Visitor Bot: That's totally normal, part of the fun and what leads to f…" at bounding box center [144, 99] width 104 height 16
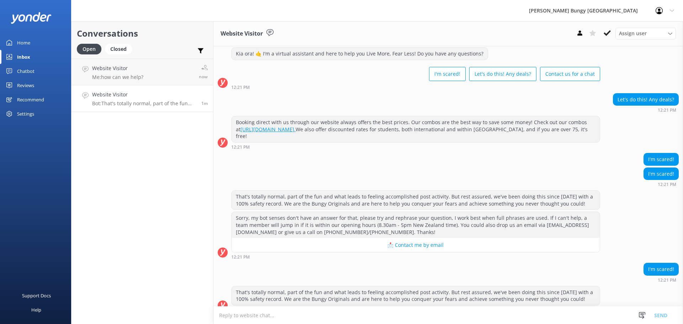
scroll to position [319, 0]
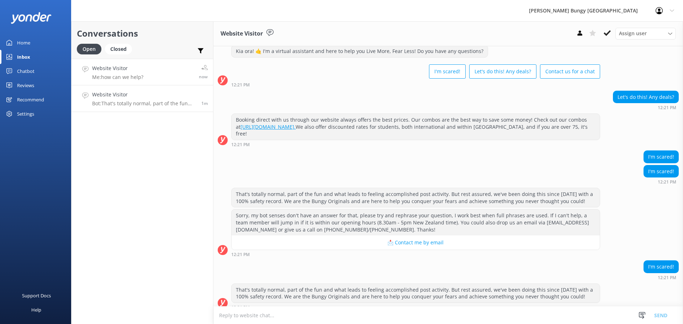
click at [150, 69] on link "Website Visitor Me: how can we help? now" at bounding box center [142, 72] width 142 height 27
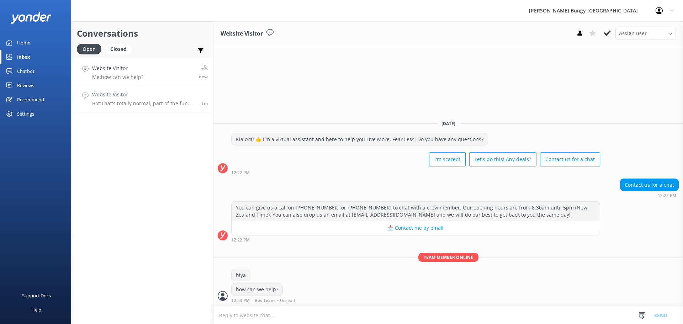
click at [154, 102] on p "Bot: That's totally normal, part of the fun and what leads to feeling accomplis…" at bounding box center [144, 103] width 104 height 6
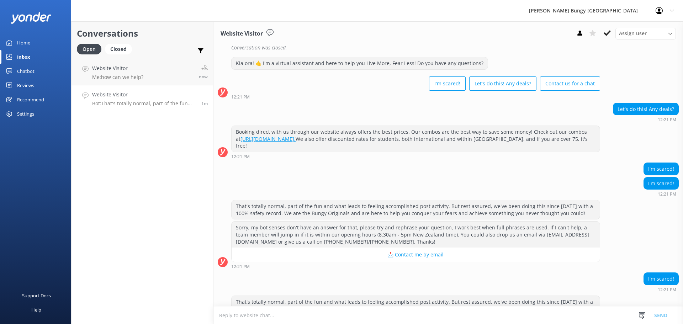
scroll to position [319, 0]
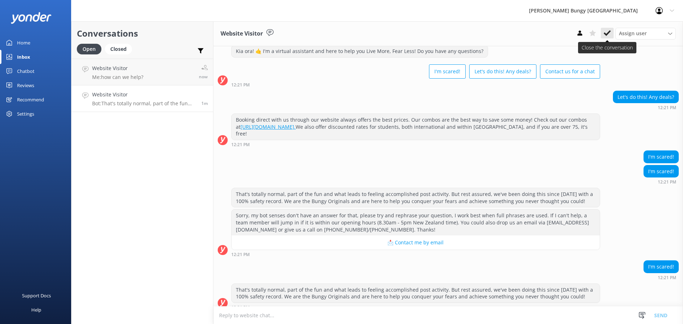
click at [602, 31] on button at bounding box center [607, 33] width 13 height 11
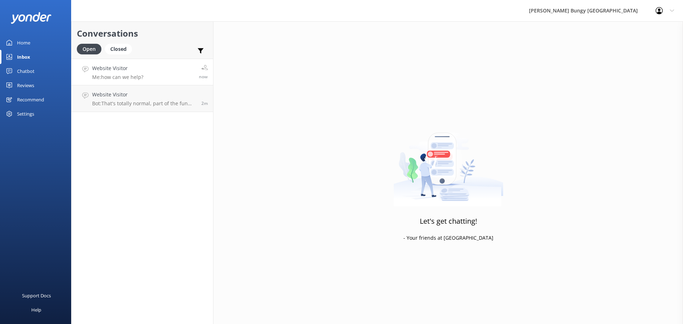
click at [178, 77] on link "Website Visitor Me: how can we help? now" at bounding box center [142, 72] width 142 height 27
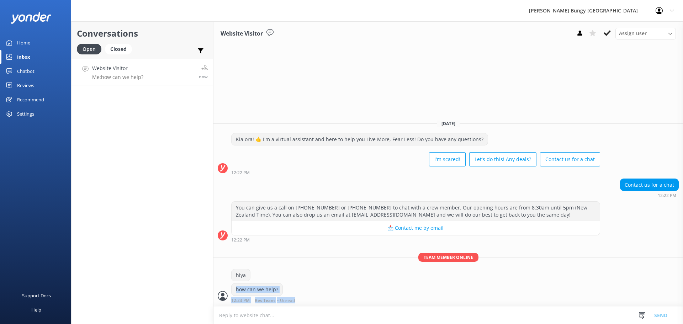
drag, startPoint x: 425, startPoint y: 296, endPoint x: 328, endPoint y: 274, distance: 99.9
click at [328, 274] on div "Team member online hiya how can we help? 12:23 PM Res Team • Unread" at bounding box center [447, 279] width 469 height 53
click at [110, 66] on h4 "Website Visitor" at bounding box center [142, 68] width 101 height 8
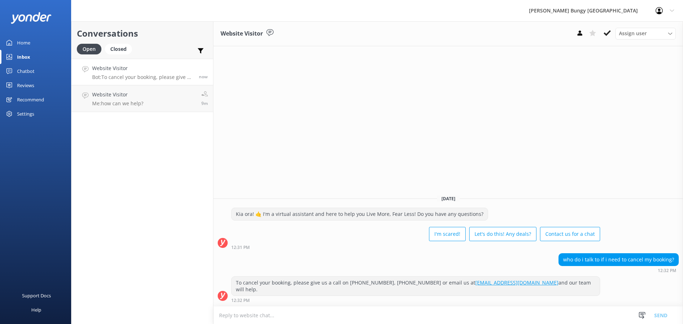
click at [582, 315] on textarea at bounding box center [447, 314] width 469 height 17
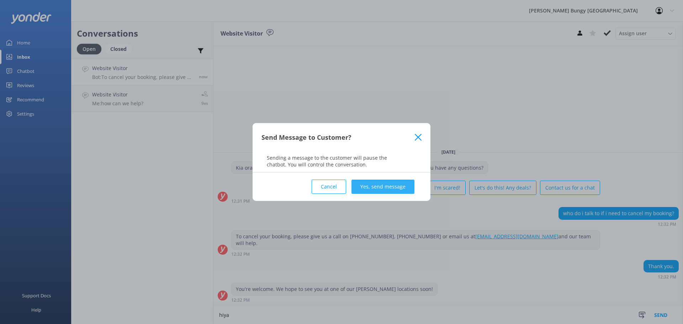
type textarea "hiya"
click at [399, 192] on button "Yes, send message" at bounding box center [382, 187] width 63 height 14
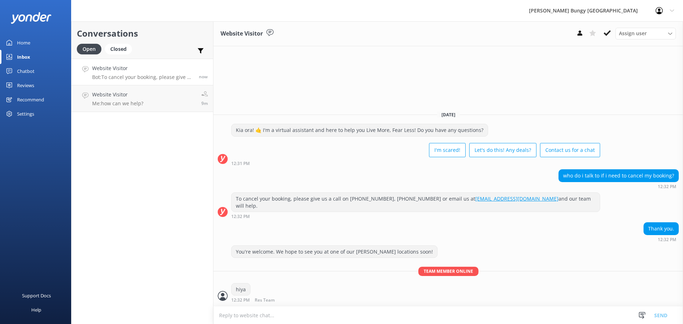
click at [351, 318] on textarea at bounding box center [447, 314] width 469 height 17
type textarea "can we grab your booking id?"
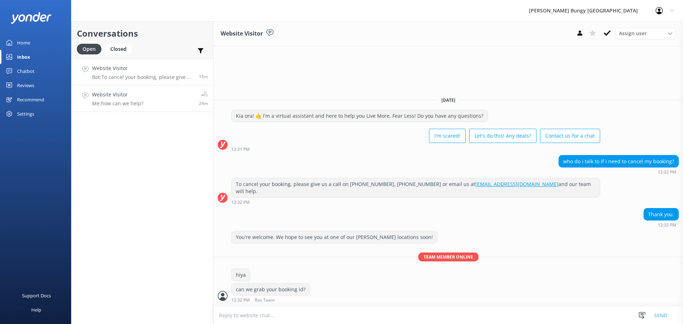
click at [137, 107] on link "Website Visitor Me: how can we help? 24m" at bounding box center [142, 98] width 142 height 27
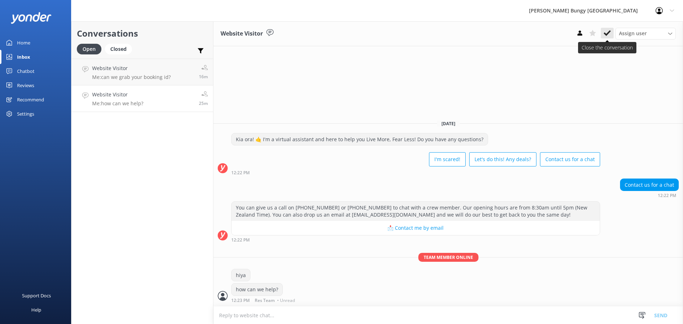
click at [602, 33] on button at bounding box center [607, 33] width 13 height 11
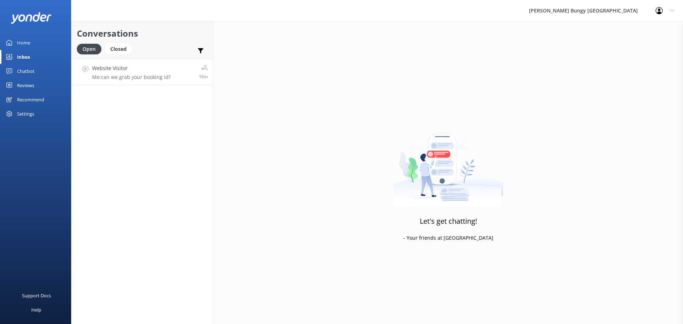
click at [159, 70] on h4 "Website Visitor" at bounding box center [131, 68] width 79 height 8
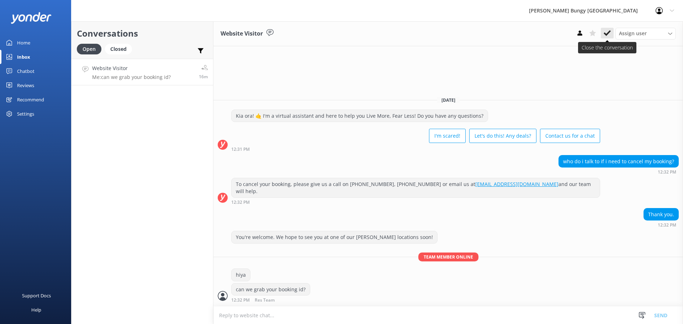
click at [610, 31] on use at bounding box center [606, 33] width 7 height 6
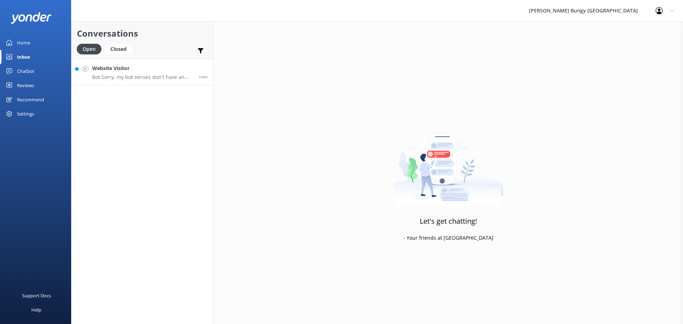
click at [105, 79] on p "Bot: Sorry, my bot senses don't have an answer for that, please try and rephras…" at bounding box center [142, 77] width 101 height 6
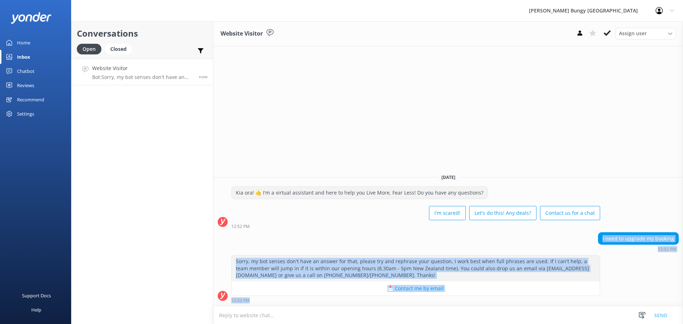
drag, startPoint x: 489, startPoint y: 231, endPoint x: 610, endPoint y: 299, distance: 138.7
click at [610, 299] on div "Today Kia ora! 🤙 I'm a virtual assistant and here to help you Live More, Fear L…" at bounding box center [447, 237] width 469 height 138
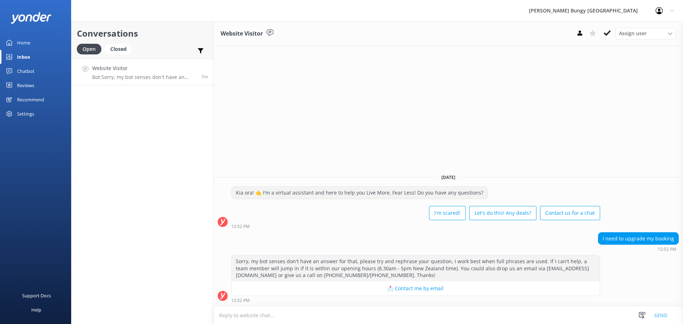
click at [484, 144] on div "Website Visitor Assign user Mike Voyce Michelle Gillard Tech Admin Dan Waugh Re…" at bounding box center [447, 172] width 469 height 303
click at [560, 319] on textarea at bounding box center [447, 314] width 469 height 17
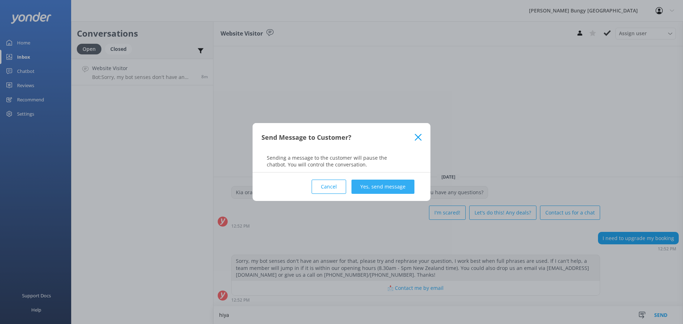
type textarea "hiya"
click at [373, 185] on button "Yes, send message" at bounding box center [382, 187] width 63 height 14
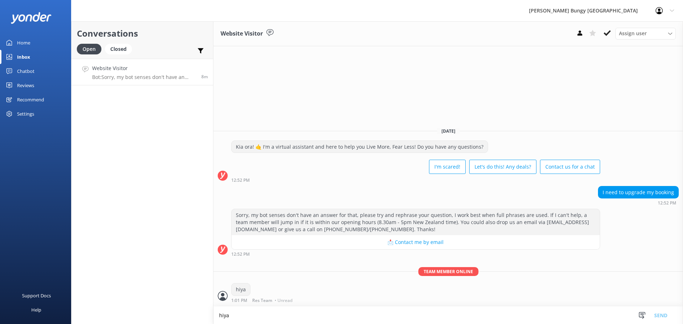
click at [369, 319] on textarea "hiya" at bounding box center [447, 314] width 469 height 17
type textarea "we can arrange this here over chat"
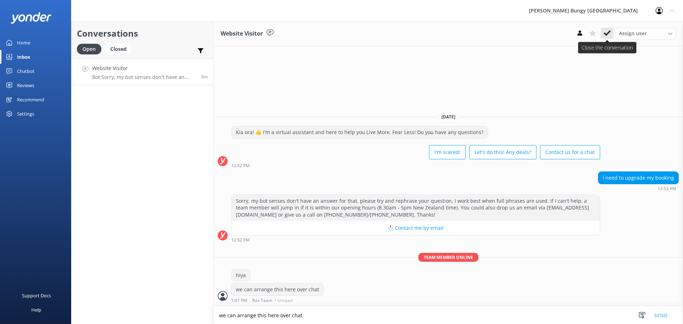
click at [609, 31] on use at bounding box center [606, 33] width 7 height 6
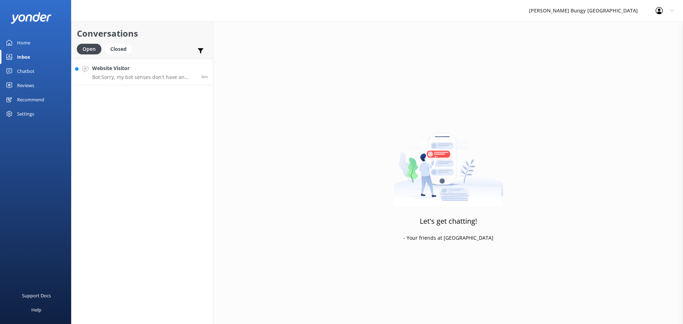
click at [146, 85] on link "Website Visitor Bot: Sorry, my bot senses don't have an answer for that, please…" at bounding box center [142, 72] width 142 height 27
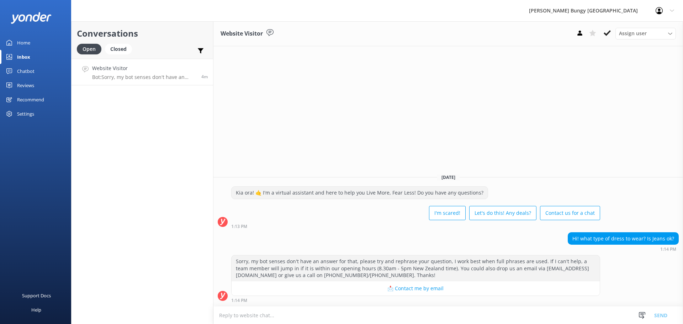
click at [428, 93] on div "Website Visitor Assign user Mike Voyce Michelle Gillard Tech Admin Dan Waugh Re…" at bounding box center [447, 172] width 469 height 303
click at [154, 76] on p "Bot: Sorry, my bot senses don't have an answer for that, please try and rephras…" at bounding box center [142, 77] width 101 height 6
click at [128, 78] on p "Bot: - It is a 45-minute bus journey from Queenstown to the Nevis location. - I…" at bounding box center [142, 77] width 101 height 6
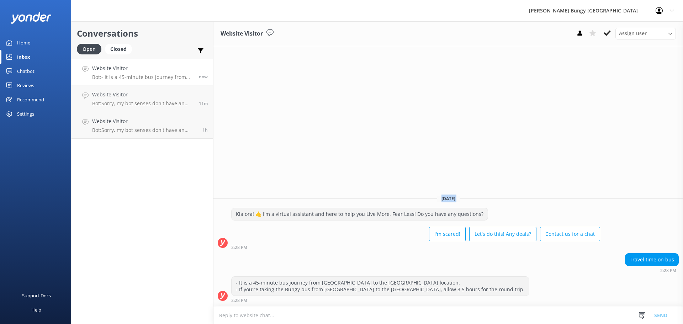
drag, startPoint x: 458, startPoint y: 204, endPoint x: 428, endPoint y: 194, distance: 31.9
click at [428, 194] on div "[DATE] Kia ora! 🤙 I'm a virtual assistant and here to help you Live More, Fear …" at bounding box center [447, 247] width 469 height 117
click at [505, 212] on div "Kia ora! 🤙 I'm a virtual assistant and here to help you Live More, Fear Less! D…" at bounding box center [415, 226] width 369 height 37
click at [153, 73] on div "Website Visitor Bot: Our standard cancellation policy is as follows: - Cancella…" at bounding box center [142, 71] width 101 height 15
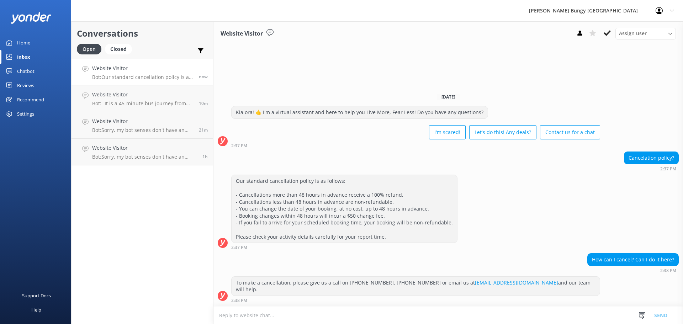
click at [441, 304] on div "To make a cancellation, please give us a call on 0800 286 4958, +64 3 450 1300 …" at bounding box center [447, 291] width 469 height 30
click at [441, 316] on textarea at bounding box center [447, 314] width 469 height 17
click at [354, 304] on div "To make a cancellation, please give us a call on 0800 286 4958, +64 3 450 1300 …" at bounding box center [447, 291] width 469 height 30
click at [355, 308] on textarea at bounding box center [447, 314] width 469 height 17
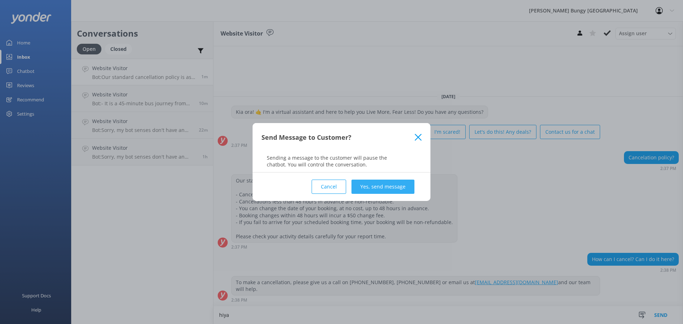
type textarea "hiya"
click at [371, 181] on button "Yes, send message" at bounding box center [382, 187] width 63 height 14
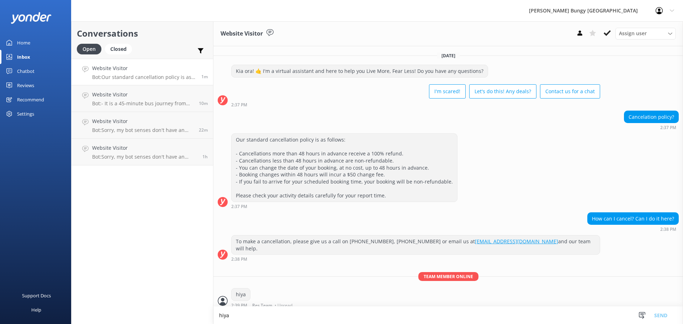
click at [370, 317] on textarea "hiya" at bounding box center [447, 314] width 469 height 17
type textarea "can we grab your booking id?"
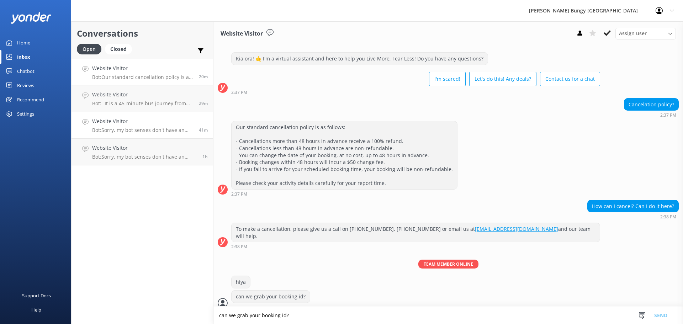
click at [167, 112] on link "Website Visitor Bot: Sorry, my bot senses don't have an answer for that, please…" at bounding box center [142, 125] width 142 height 27
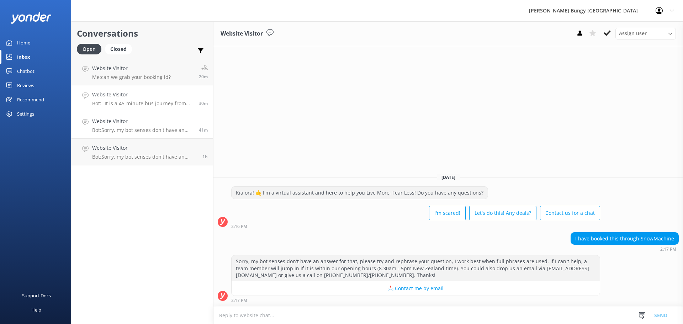
click at [160, 92] on h4 "Website Visitor" at bounding box center [142, 95] width 101 height 8
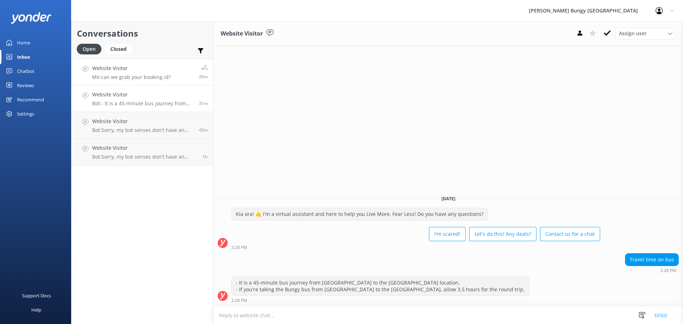
click at [121, 71] on h4 "Website Visitor" at bounding box center [131, 68] width 79 height 8
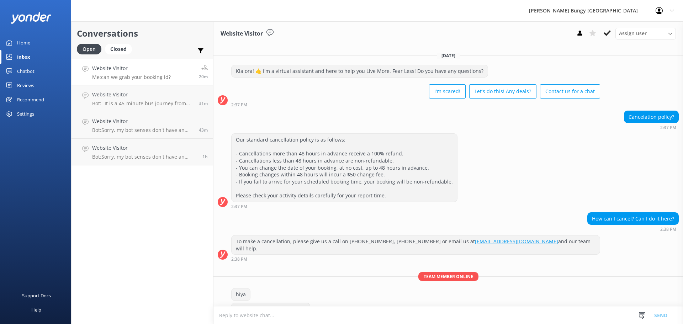
scroll to position [12, 0]
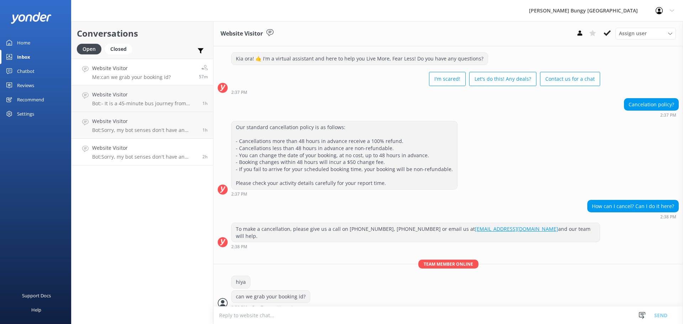
click at [102, 140] on link "Website Visitor Bot: Sorry, my bot senses don't have an answer for that, please…" at bounding box center [142, 152] width 142 height 27
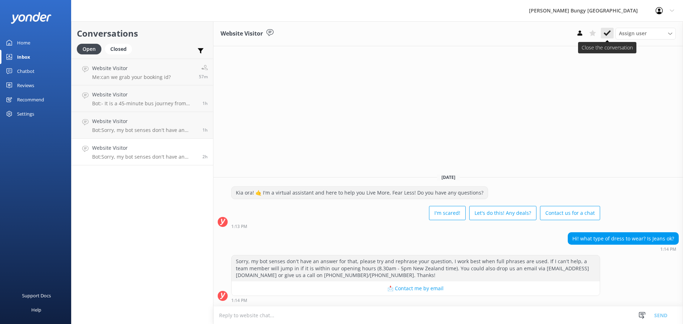
click at [605, 37] on button at bounding box center [607, 33] width 13 height 11
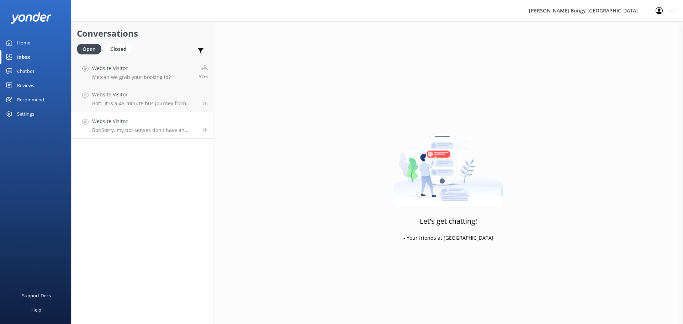
click at [210, 122] on link "Website Visitor Bot: Sorry, my bot senses don't have an answer for that, please…" at bounding box center [142, 125] width 142 height 27
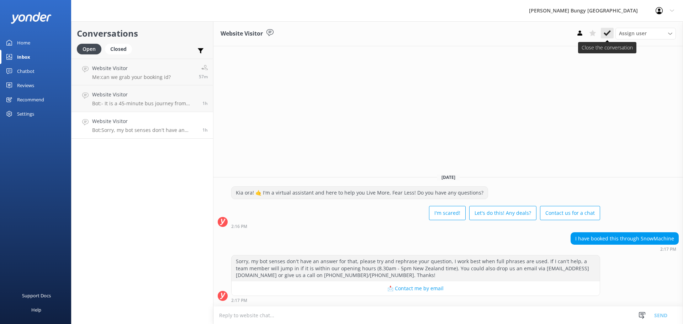
click at [602, 32] on button at bounding box center [607, 33] width 13 height 11
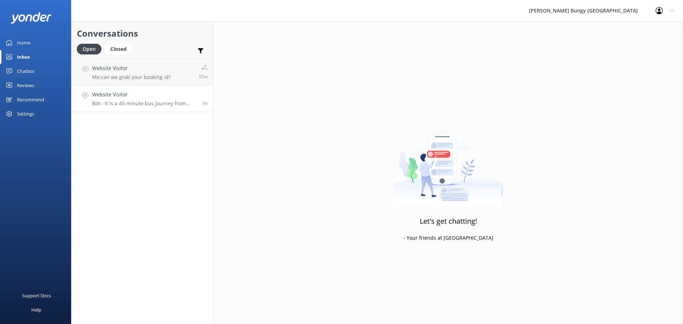
click at [148, 104] on p "Bot: - It is a 45-minute bus journey from Queenstown to the Nevis location. - I…" at bounding box center [144, 103] width 105 height 6
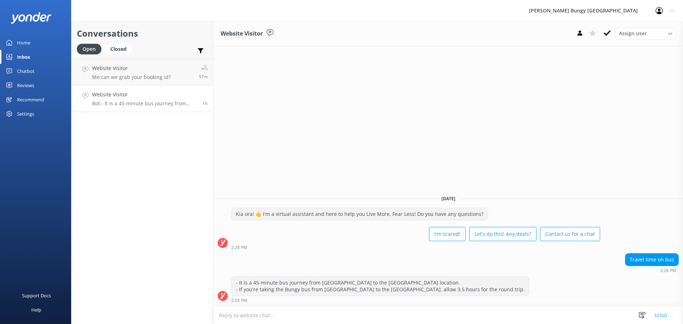
click at [603, 26] on div "Website Visitor Assign user Mike Voyce Michelle Gillard Tech Admin Dan Waugh Re…" at bounding box center [447, 33] width 469 height 25
click at [606, 31] on icon at bounding box center [606, 33] width 7 height 7
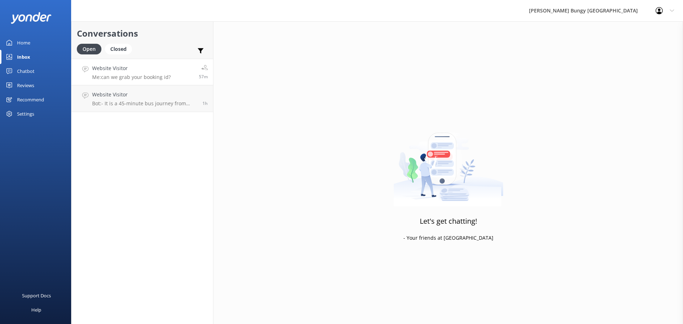
click at [158, 78] on p "Me: can we grab your booking id?" at bounding box center [131, 77] width 79 height 6
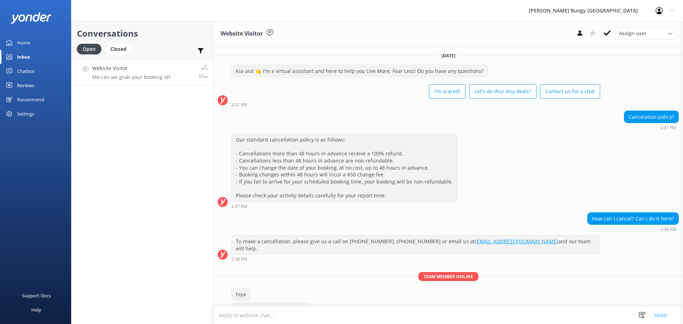
scroll to position [12, 0]
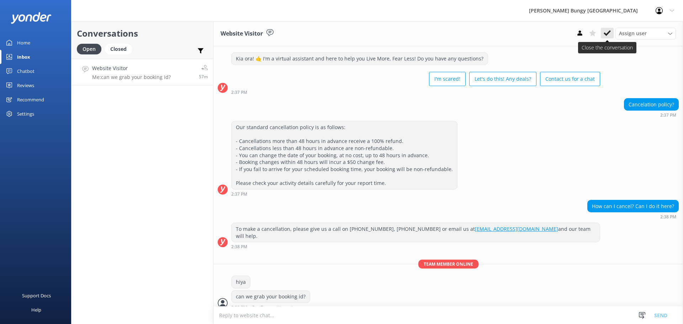
click at [607, 30] on icon at bounding box center [606, 33] width 7 height 7
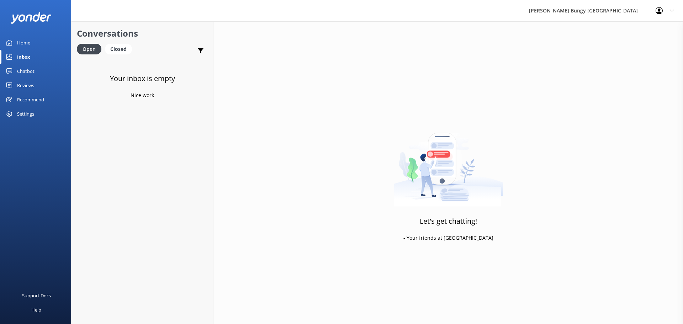
click at [298, 139] on div "Let's get chatting! - Your friends at [GEOGRAPHIC_DATA]" at bounding box center [447, 183] width 469 height 324
click at [112, 45] on div "Closed" at bounding box center [118, 49] width 27 height 11
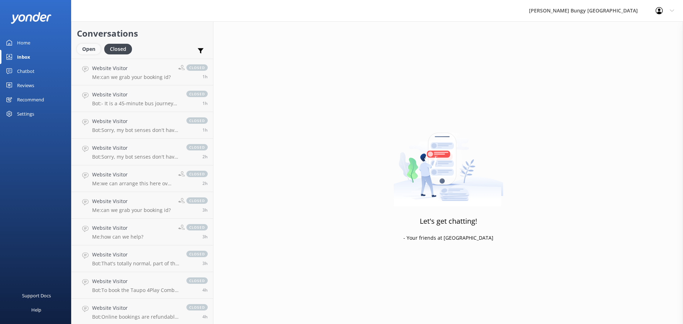
click at [90, 47] on div "Open" at bounding box center [89, 49] width 24 height 11
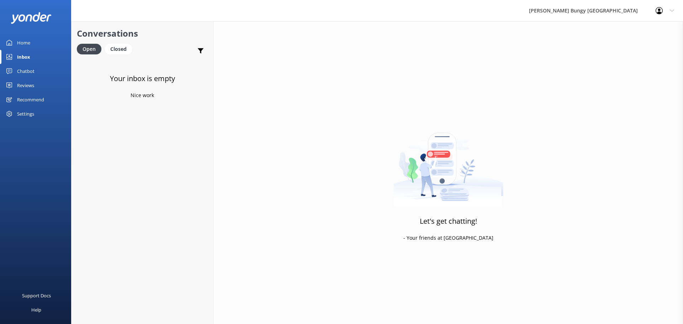
click at [120, 92] on div "Your inbox is empty Nice work" at bounding box center [142, 221] width 142 height 324
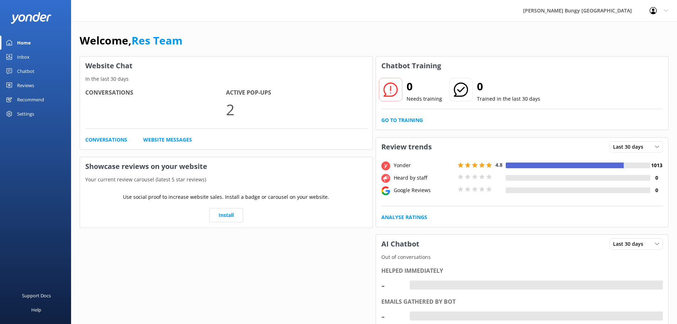
click at [17, 50] on div "Inbox" at bounding box center [23, 57] width 12 height 14
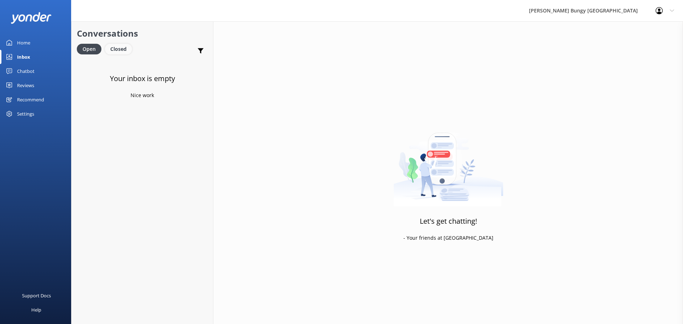
click at [128, 53] on div "Closed" at bounding box center [118, 49] width 27 height 11
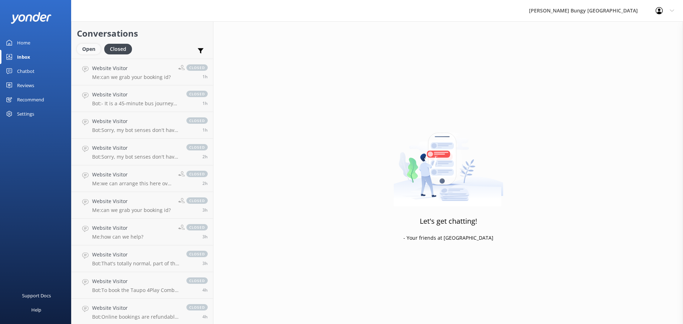
click at [78, 46] on div "Open" at bounding box center [89, 49] width 24 height 11
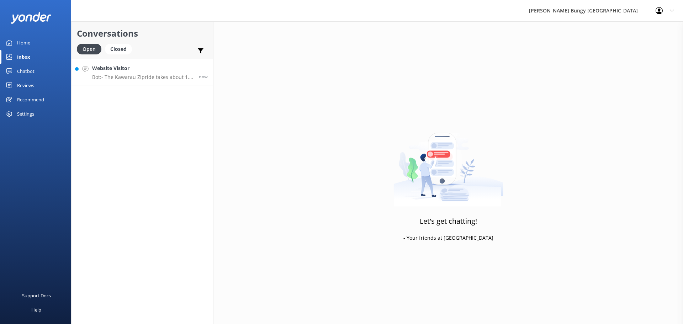
click at [139, 84] on link "Website Visitor Bot: - The Kawarau Zipride takes about 1.5 hours if you're self…" at bounding box center [142, 72] width 142 height 27
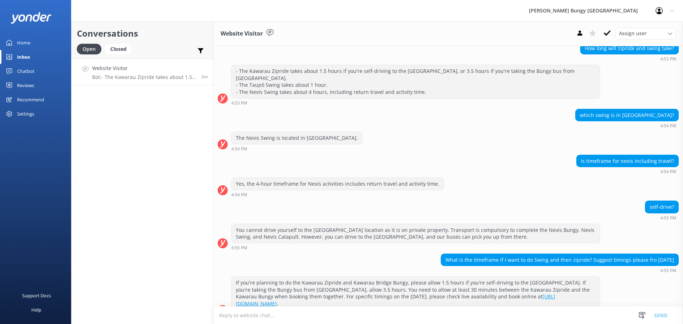
scroll to position [92, 0]
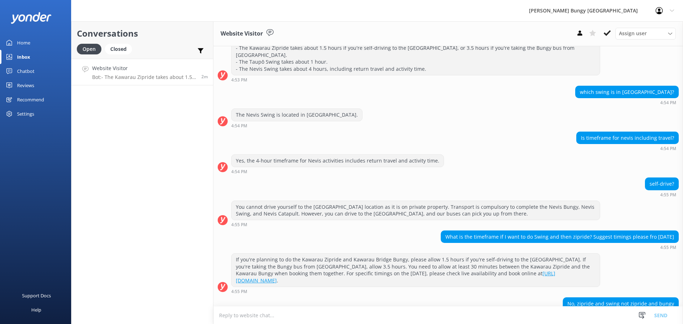
click at [346, 313] on textarea at bounding box center [447, 314] width 469 height 17
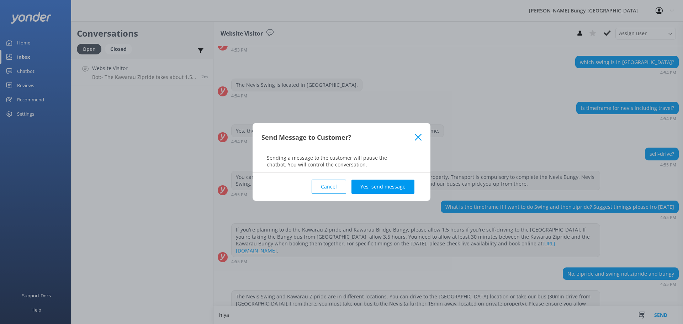
scroll to position [129, 0]
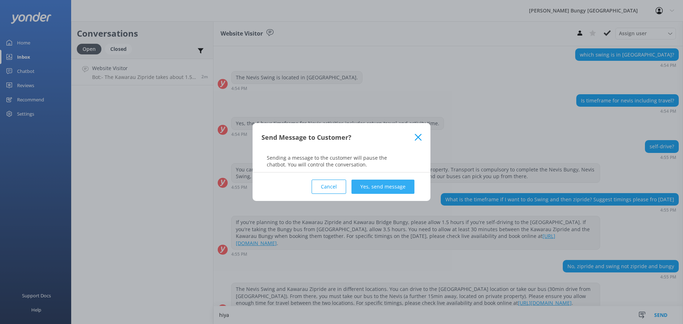
type textarea "hiya"
click at [373, 185] on button "Yes, send message" at bounding box center [382, 187] width 63 height 14
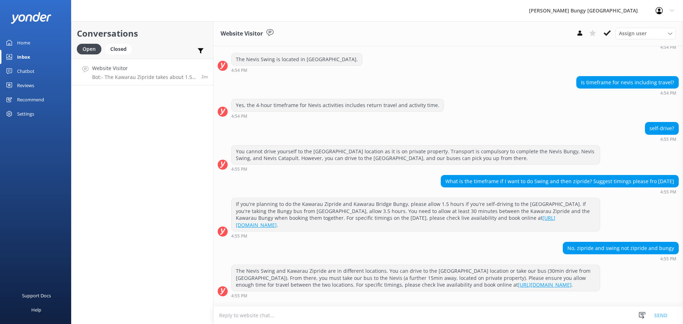
scroll to position [175, 0]
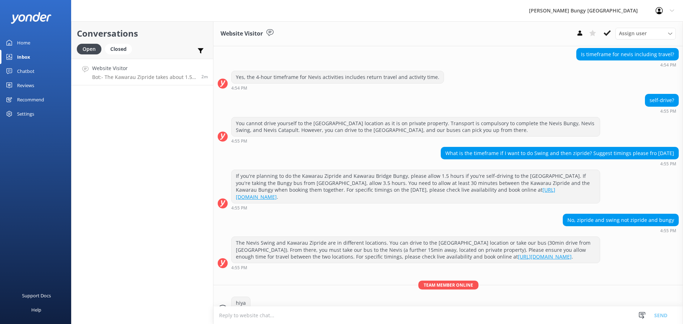
click at [383, 316] on textarea at bounding box center [447, 314] width 469 height 17
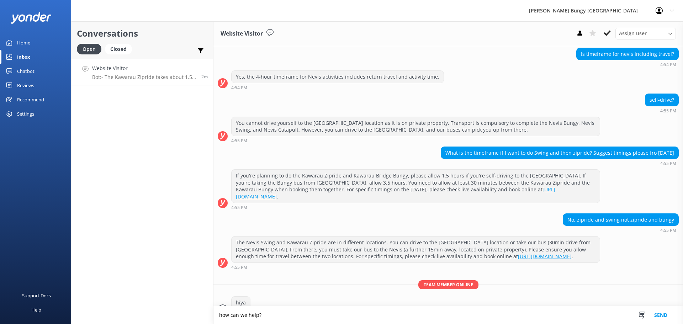
type textarea "how can we help?"
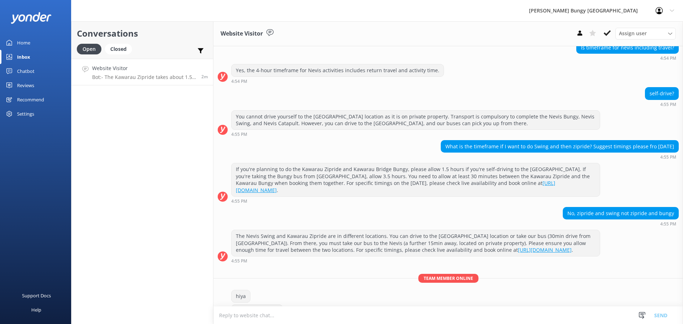
scroll to position [190, 0]
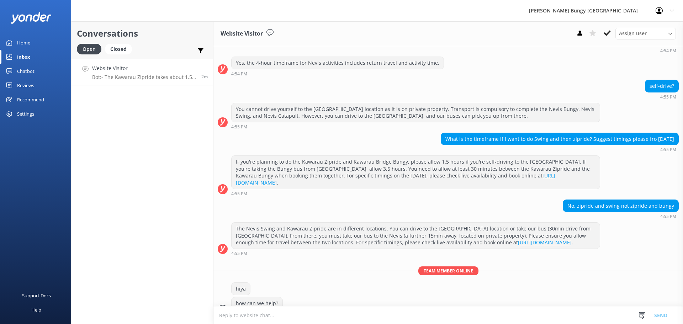
click at [190, 234] on div "Conversations Open Closed Important Assigned to me Unassigned Website Visitor B…" at bounding box center [142, 172] width 142 height 303
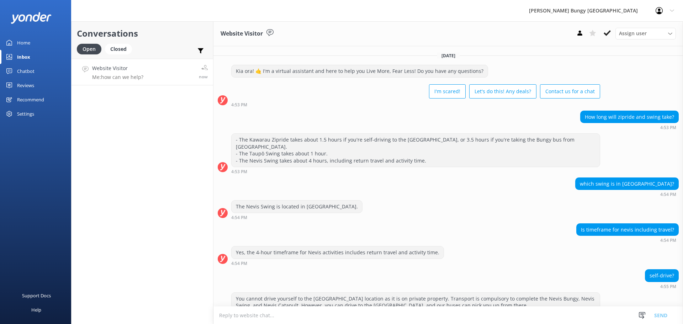
scroll to position [190, 0]
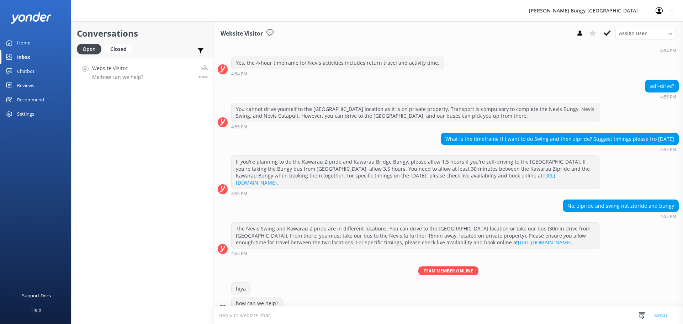
drag, startPoint x: 158, startPoint y: 176, endPoint x: 162, endPoint y: 194, distance: 18.3
click at [162, 194] on div "Conversations Open Closed Important Assigned to me Unassigned Website Visitor M…" at bounding box center [142, 172] width 142 height 303
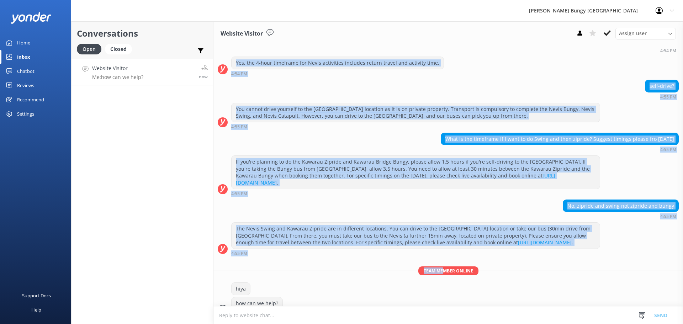
drag, startPoint x: 217, startPoint y: 56, endPoint x: 442, endPoint y: 260, distance: 303.1
click at [442, 260] on div "[DATE] Kia ora! 🤙 I'm a virtual assistant and here to help you Live More, Fear …" at bounding box center [447, 88] width 469 height 463
click at [442, 266] on span "Team member online" at bounding box center [448, 270] width 60 height 9
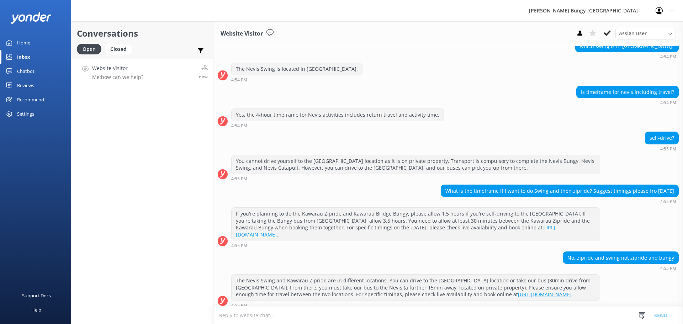
scroll to position [0, 0]
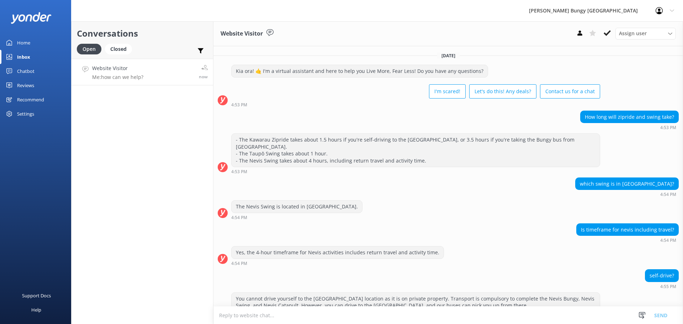
drag, startPoint x: 312, startPoint y: 305, endPoint x: 12, endPoint y: 12, distance: 419.1
click at [12, 21] on div "[PERSON_NAME] Bungy New Zealand Profile Settings Logout Home Inbox Chatbot Cont…" at bounding box center [341, 172] width 683 height 303
click at [125, 190] on div "Conversations Open Closed Important Assigned to me Unassigned Website Visitor M…" at bounding box center [142, 172] width 142 height 303
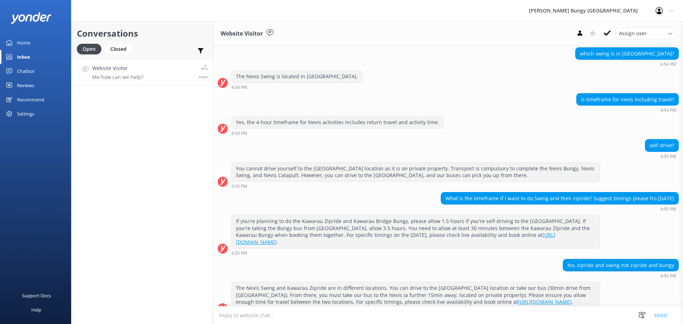
scroll to position [190, 0]
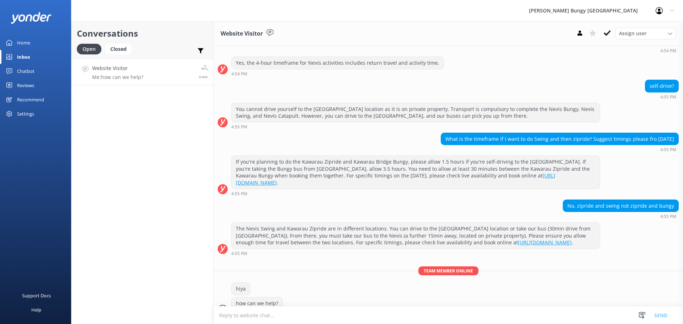
click at [458, 318] on textarea at bounding box center [447, 314] width 469 height 17
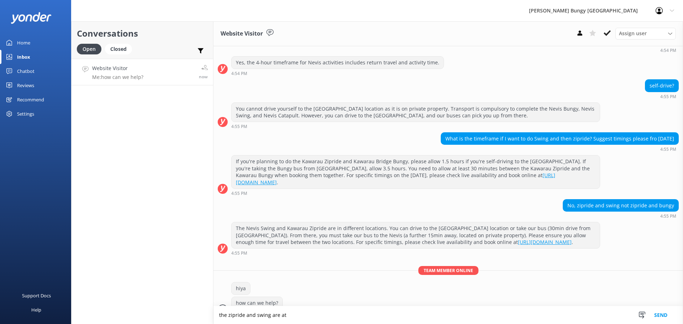
click at [357, 318] on textarea "the zipride and swing are at" at bounding box center [447, 315] width 469 height 18
click at [294, 314] on textarea "the zipride and swing are at two locations" at bounding box center [447, 315] width 469 height 18
type textarea "the zipride and swing are at two different locations"
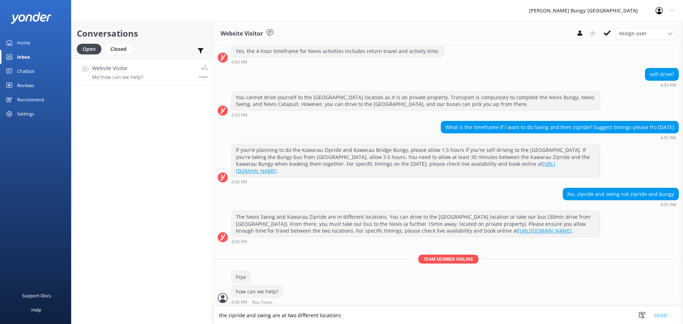
scroll to position [213, 0]
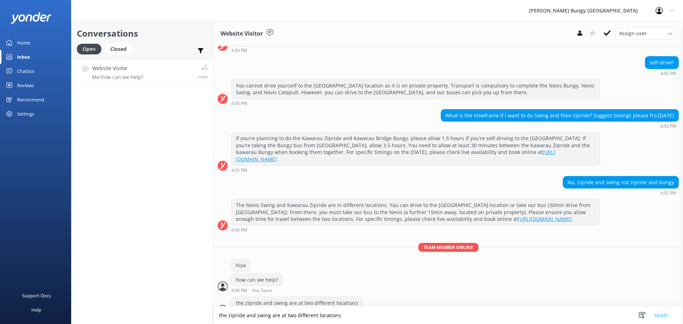
click at [346, 319] on textarea "the zipride and swing are at two different locations" at bounding box center [447, 314] width 469 height 17
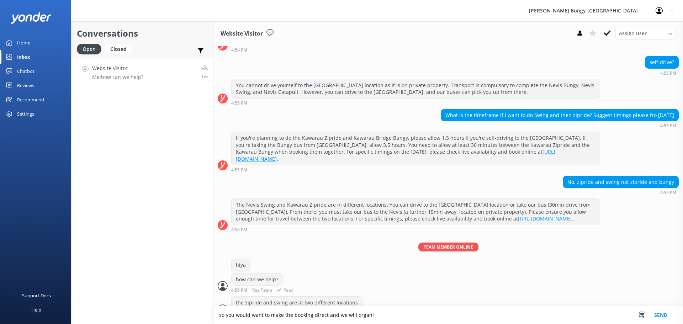
scroll to position [236, 0]
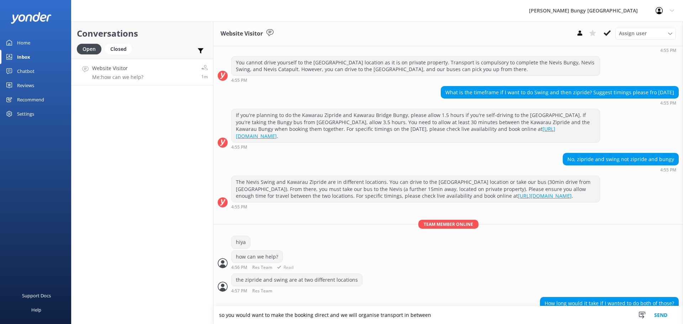
type textarea "so you would want to make the booking direct and we will organise transport in …"
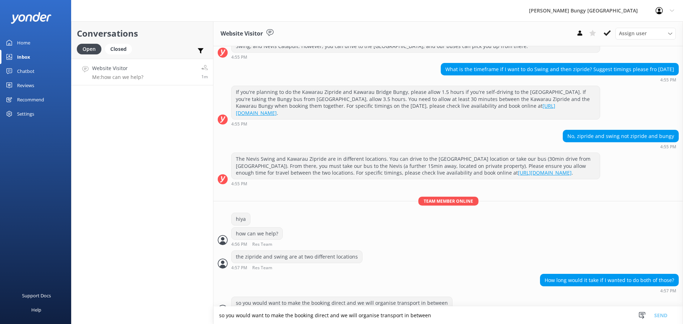
click at [366, 311] on div "4:57 PM Res Team Read" at bounding box center [341, 313] width 221 height 5
click at [360, 310] on textarea "so you would want to make the booking direct and we will organise transport in …" at bounding box center [447, 314] width 469 height 17
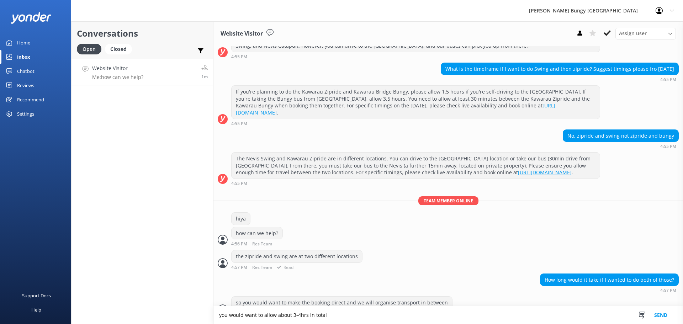
type textarea "you would want to allow about 3-4hrs in total"
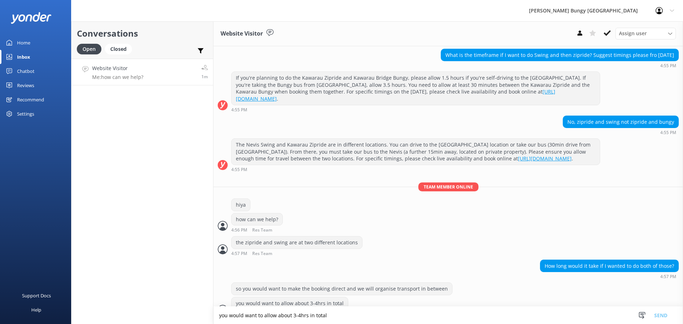
click at [151, 203] on div "Conversations Open Closed Important Assigned to me Unassigned Website Visitor M…" at bounding box center [142, 172] width 142 height 303
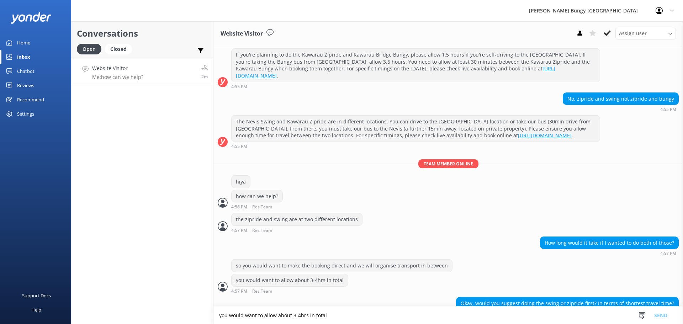
click at [416, 316] on textarea "you would want to allow about 3-4hrs in total" at bounding box center [447, 314] width 469 height 17
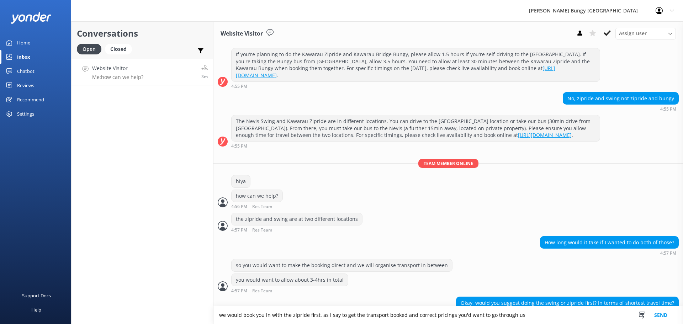
type textarea "we would book you in with the zipride first. as i say to get the transport book…"
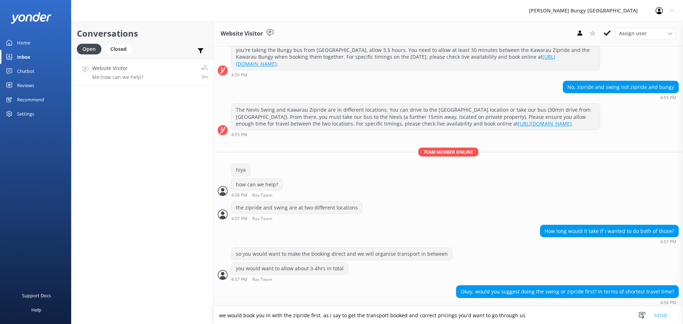
scroll to position [320, 0]
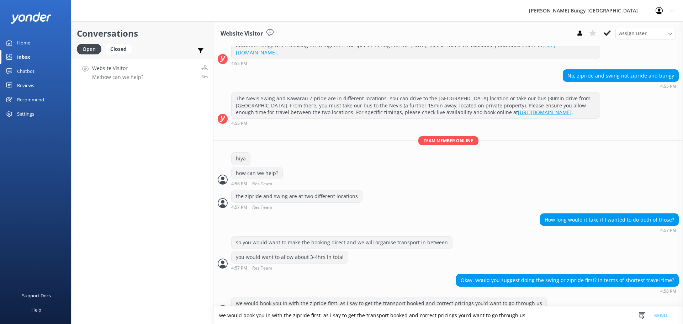
click at [161, 184] on div "Conversations Open Closed Important Assigned to me Unassigned Website Visitor M…" at bounding box center [142, 172] width 142 height 303
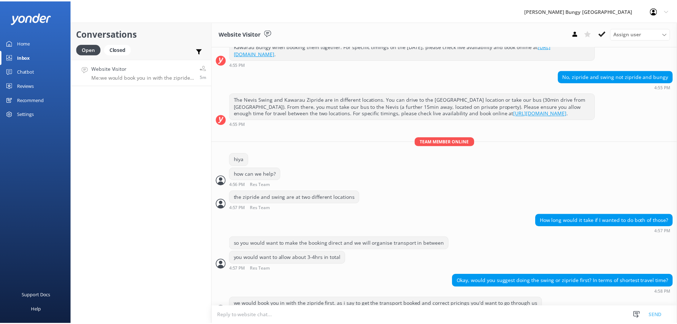
scroll to position [320, 0]
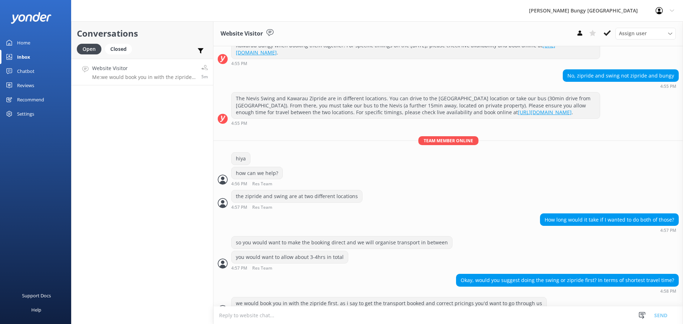
click at [21, 70] on div "Chatbot" at bounding box center [25, 71] width 17 height 14
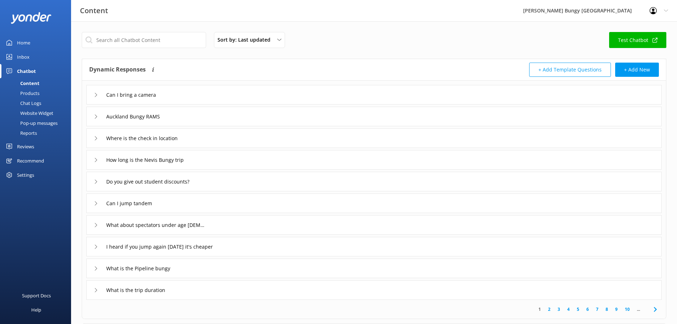
click at [39, 129] on link "Reports" at bounding box center [37, 133] width 67 height 10
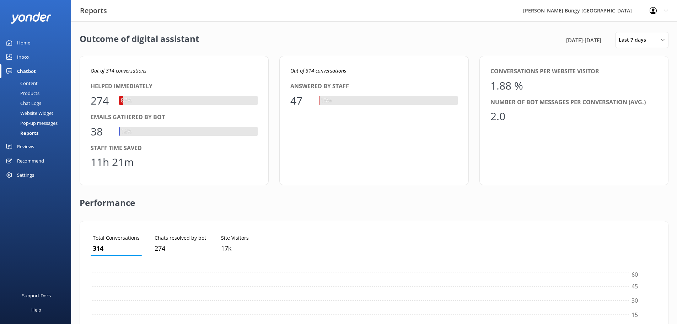
scroll to position [66, 562]
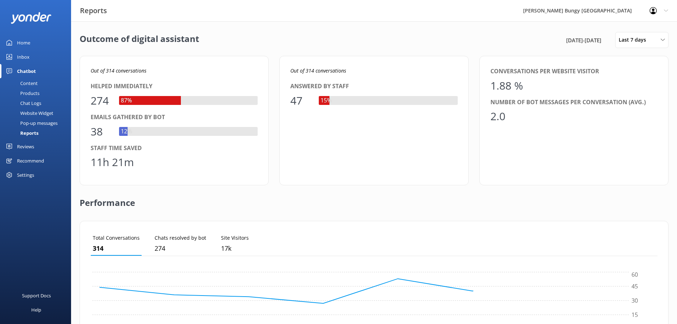
click at [661, 36] on div "Last 7 days" at bounding box center [642, 40] width 50 height 8
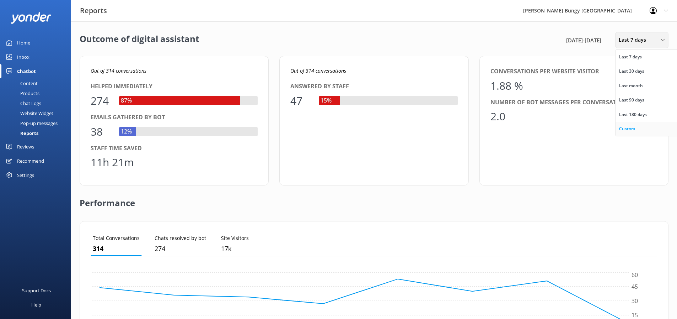
click at [634, 125] on div "Custom" at bounding box center [627, 128] width 16 height 7
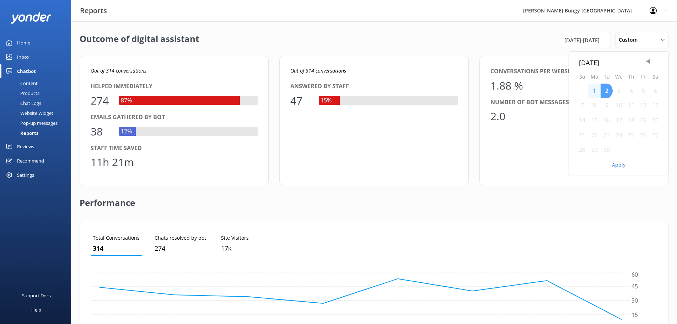
click at [605, 90] on div "2" at bounding box center [607, 91] width 12 height 15
click at [614, 167] on button "Apply" at bounding box center [619, 164] width 14 height 5
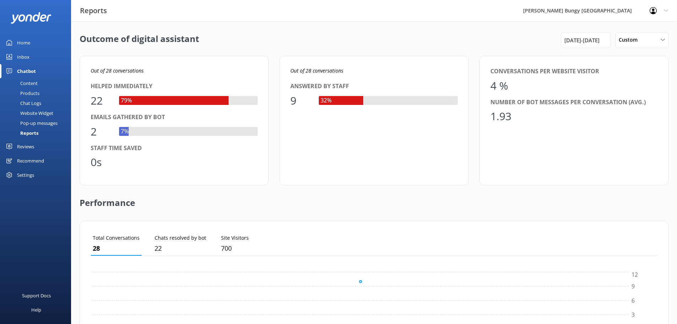
click at [33, 59] on link "Inbox" at bounding box center [35, 57] width 71 height 14
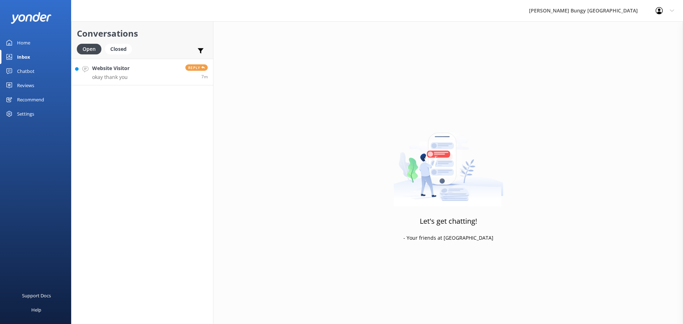
click at [116, 74] on div "Website Visitor okay thank you" at bounding box center [110, 71] width 37 height 15
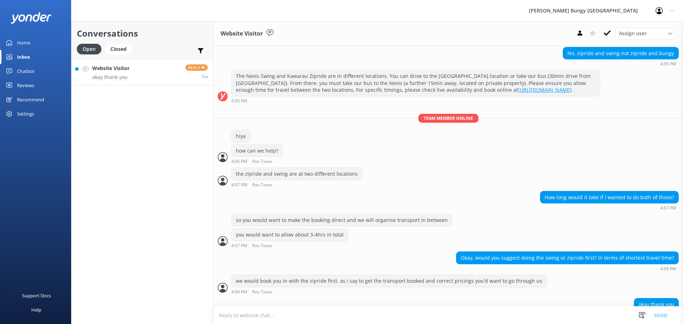
scroll to position [343, 0]
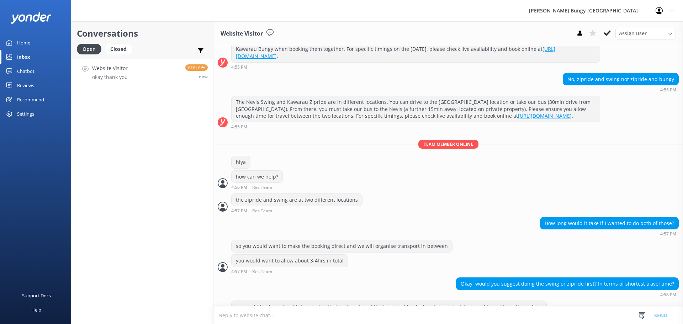
scroll to position [343, 0]
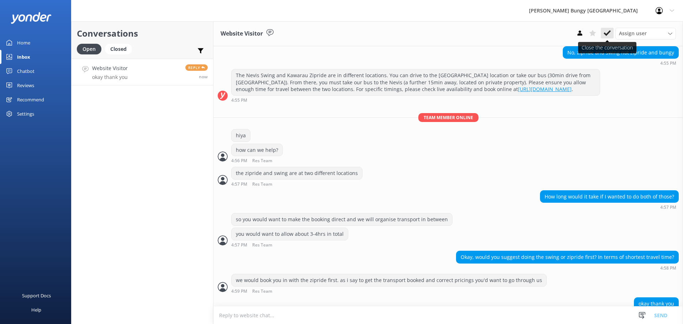
click at [612, 31] on button at bounding box center [607, 33] width 13 height 11
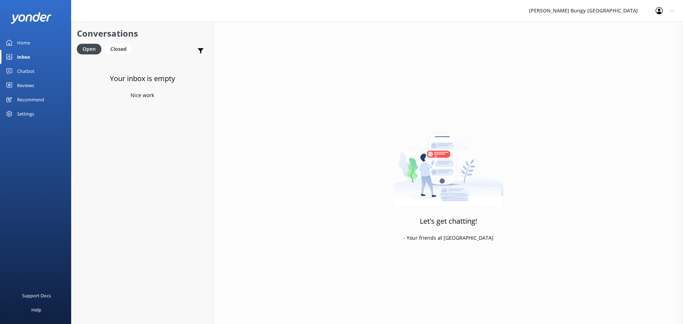
click at [169, 144] on div "Your inbox is empty Nice work" at bounding box center [142, 221] width 142 height 324
